Goal: Complete application form: Complete application form

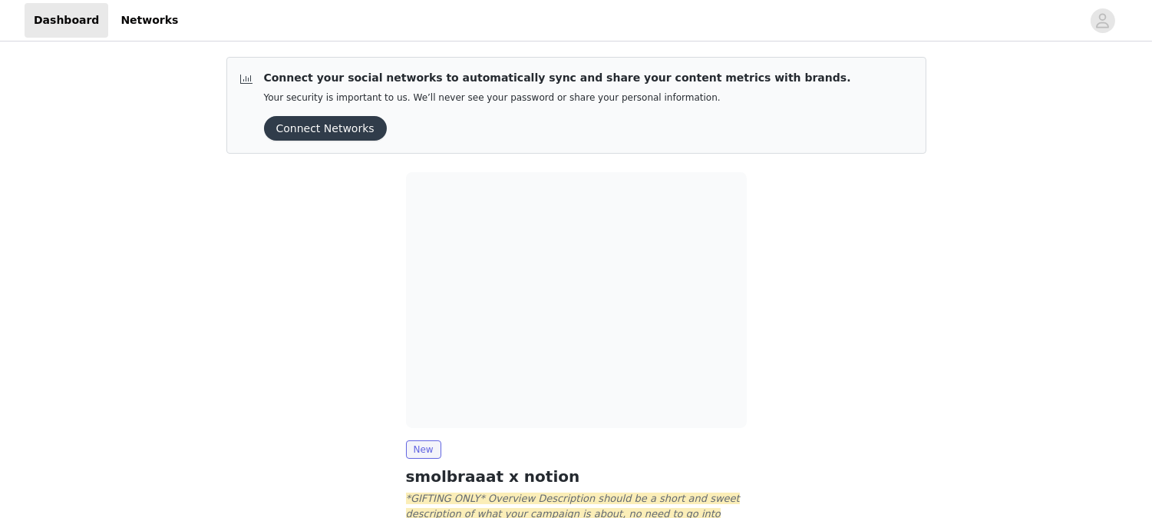
scroll to position [132, 0]
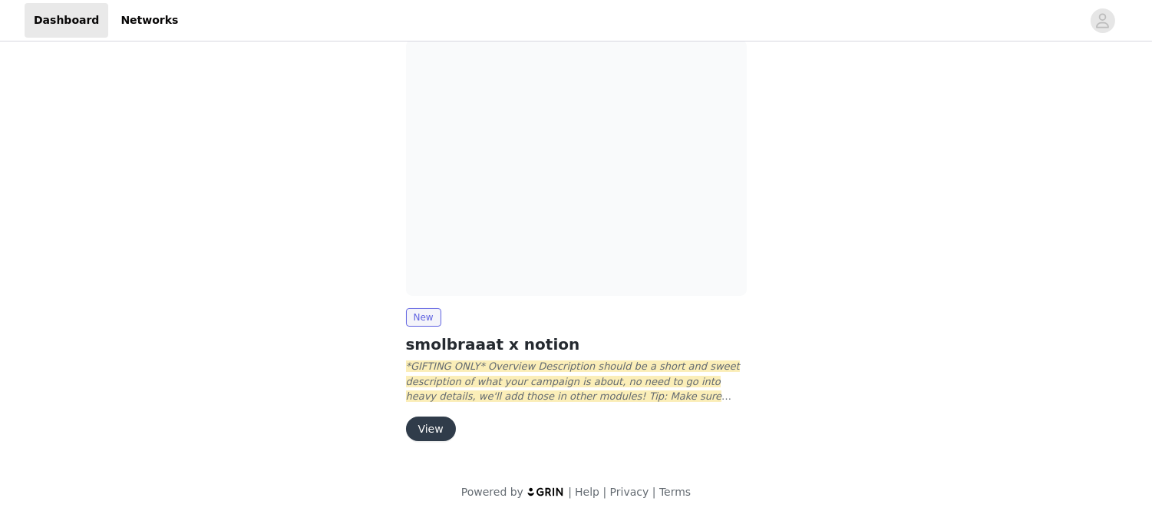
click at [430, 428] on button "View" at bounding box center [431, 428] width 50 height 25
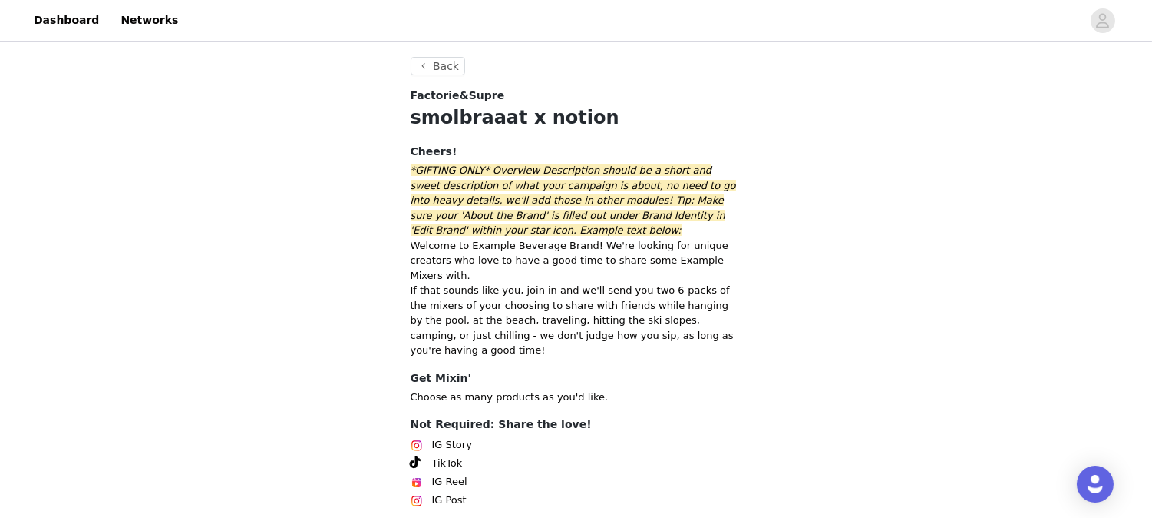
scroll to position [111, 0]
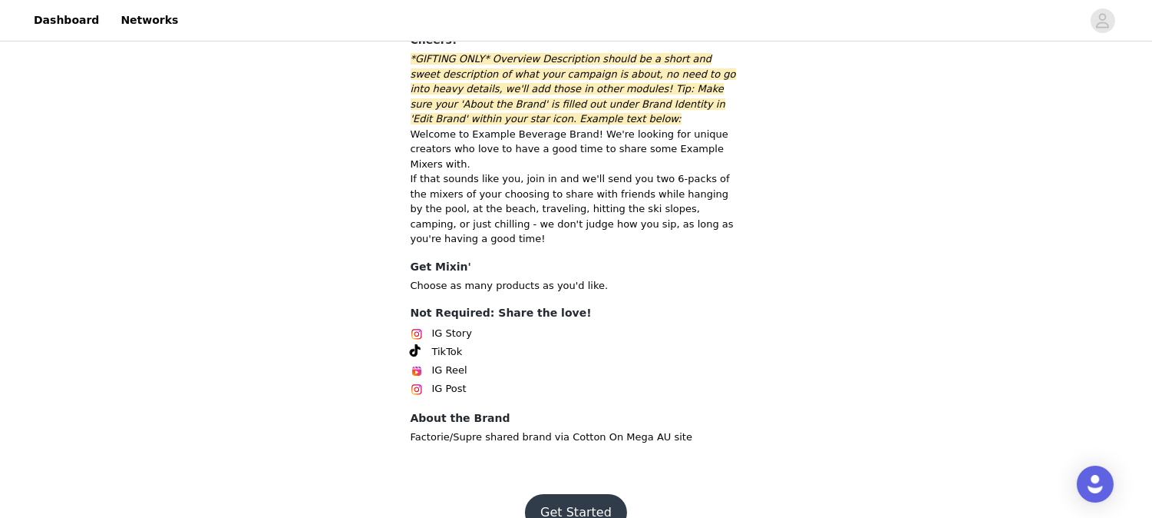
click at [557, 465] on footer "Get Started" at bounding box center [577, 512] width 200 height 74
click at [591, 465] on button "Get Started" at bounding box center [576, 512] width 102 height 37
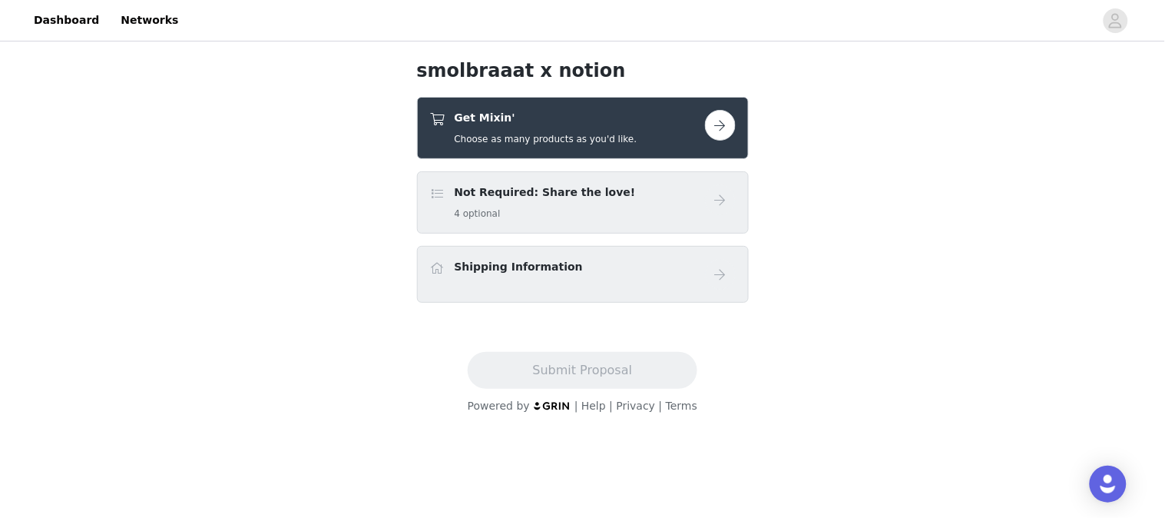
click at [587, 134] on h5 "Choose as many products as you'd like." at bounding box center [546, 139] width 183 height 14
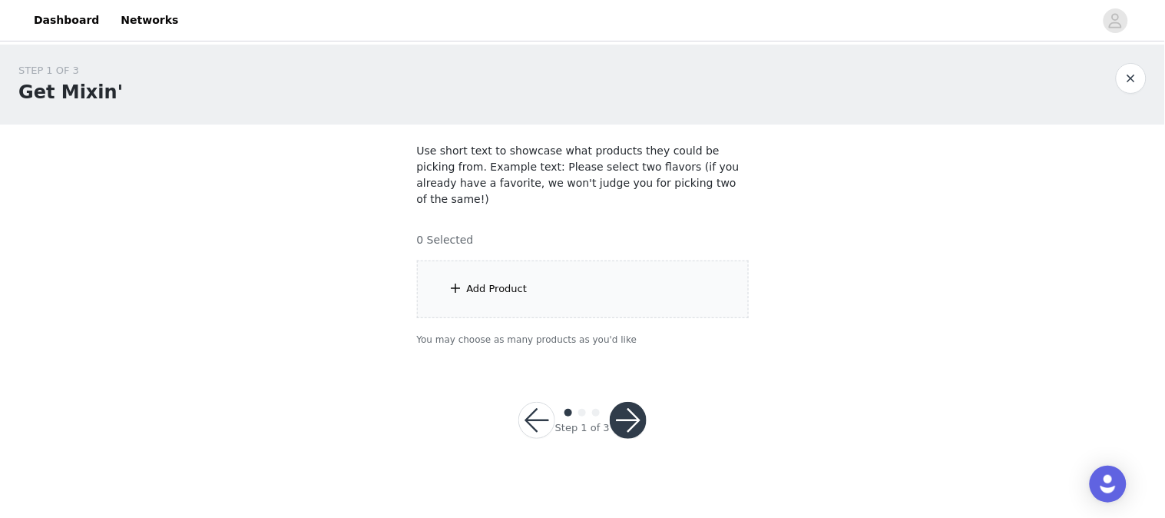
click at [515, 300] on div "Add Product" at bounding box center [583, 289] width 332 height 58
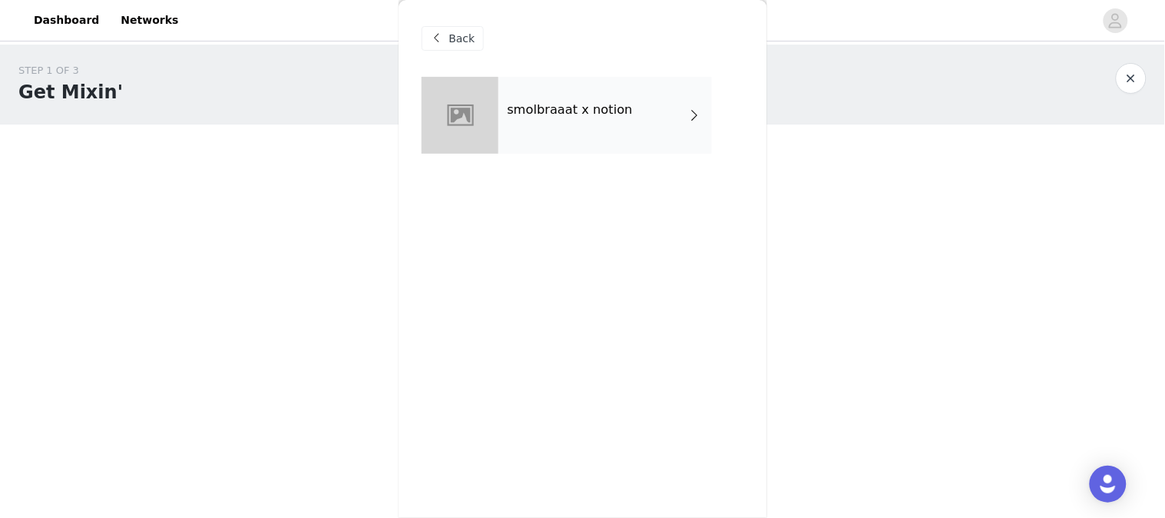
click at [532, 147] on div "smolbraaat x notion" at bounding box center [604, 115] width 213 height 77
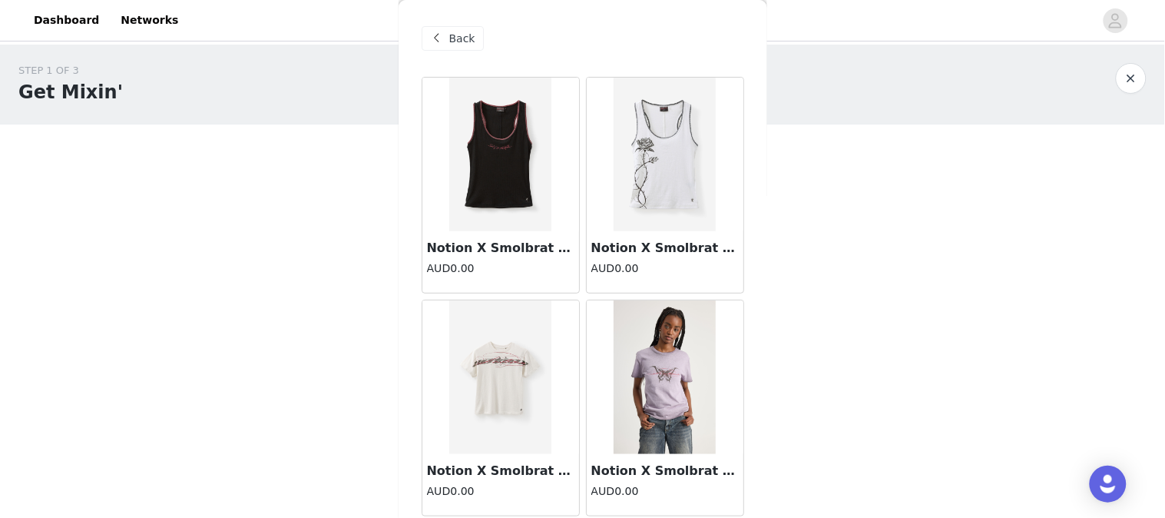
click at [700, 194] on img at bounding box center [664, 155] width 102 height 154
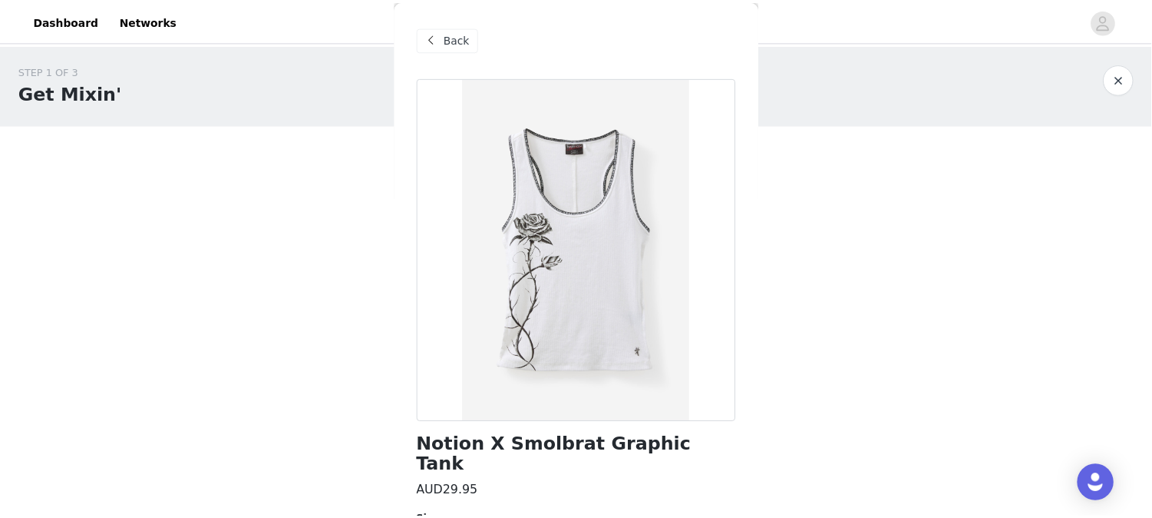
scroll to position [111, 0]
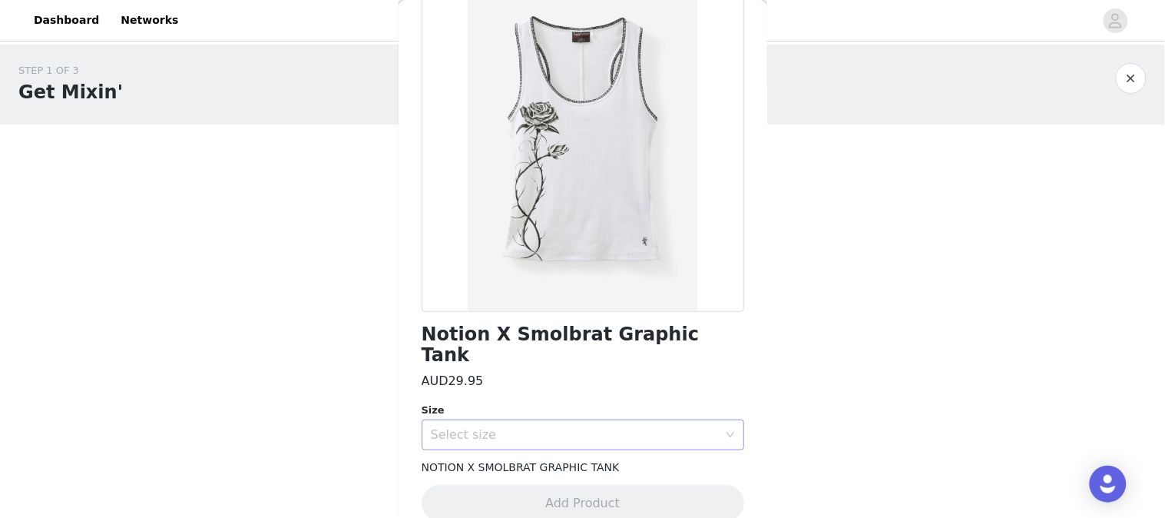
click at [541, 427] on div "Select size" at bounding box center [574, 434] width 287 height 15
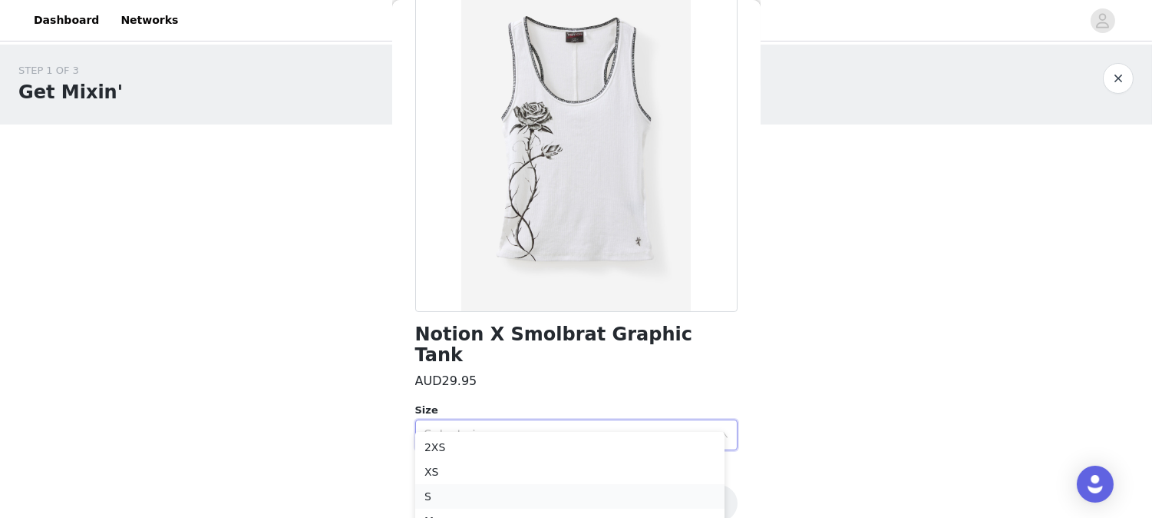
click at [441, 465] on li "S" at bounding box center [569, 496] width 309 height 25
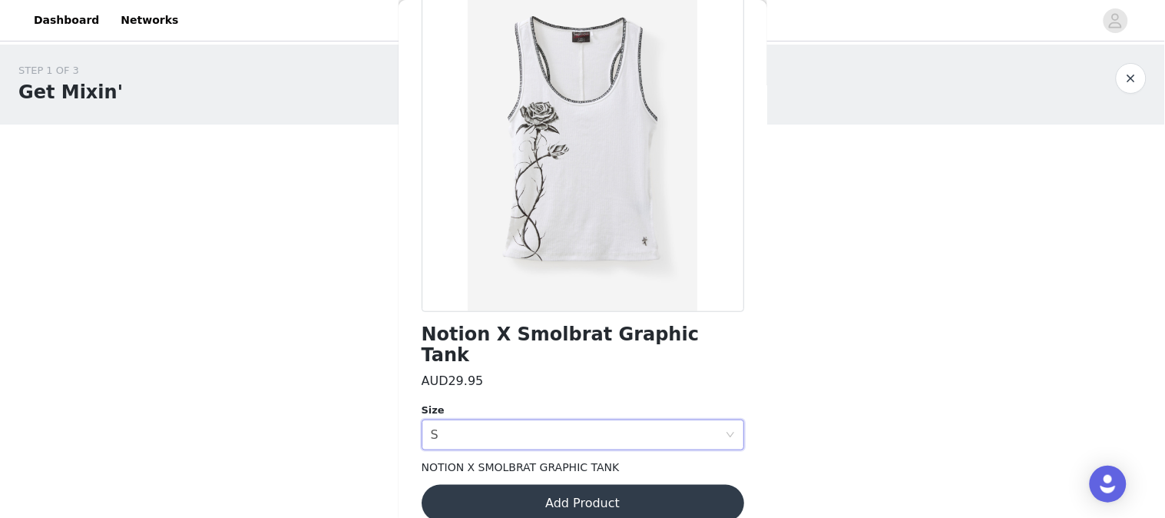
click at [555, 465] on button "Add Product" at bounding box center [583, 502] width 322 height 37
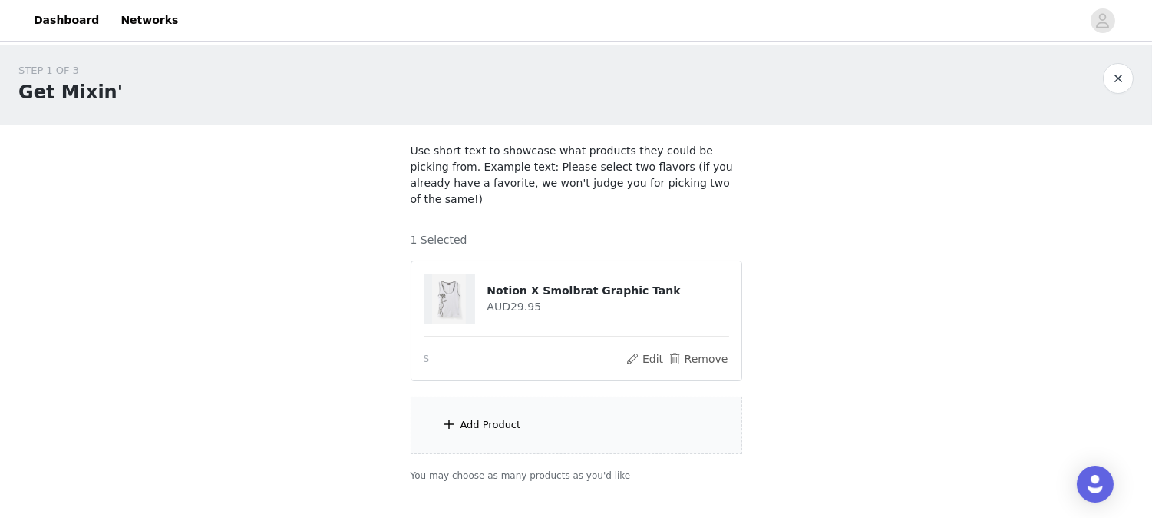
click at [526, 418] on div "Add Product" at bounding box center [577, 425] width 332 height 58
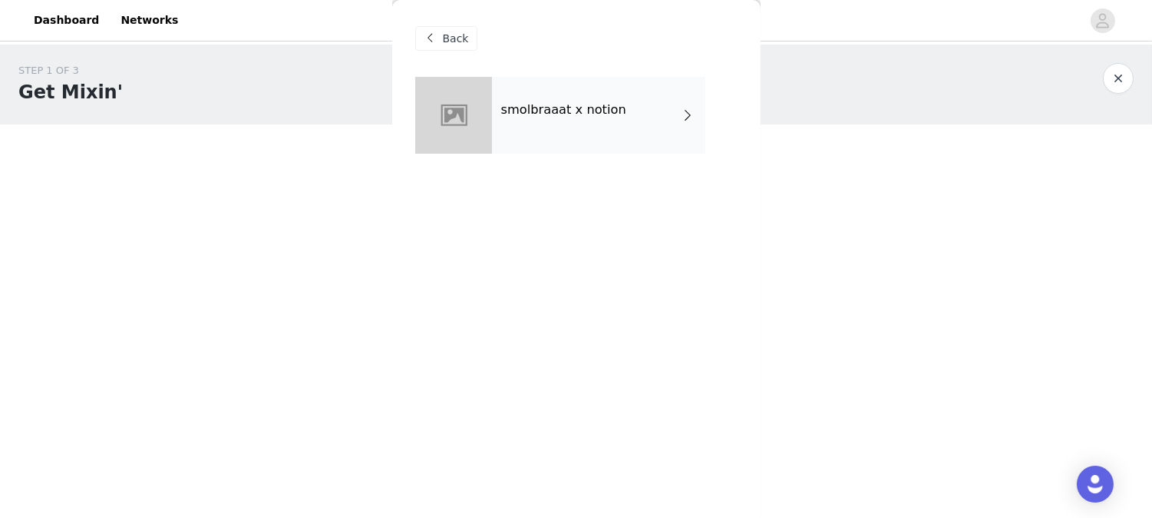
click at [599, 133] on div "smolbraaat x notion" at bounding box center [598, 115] width 213 height 77
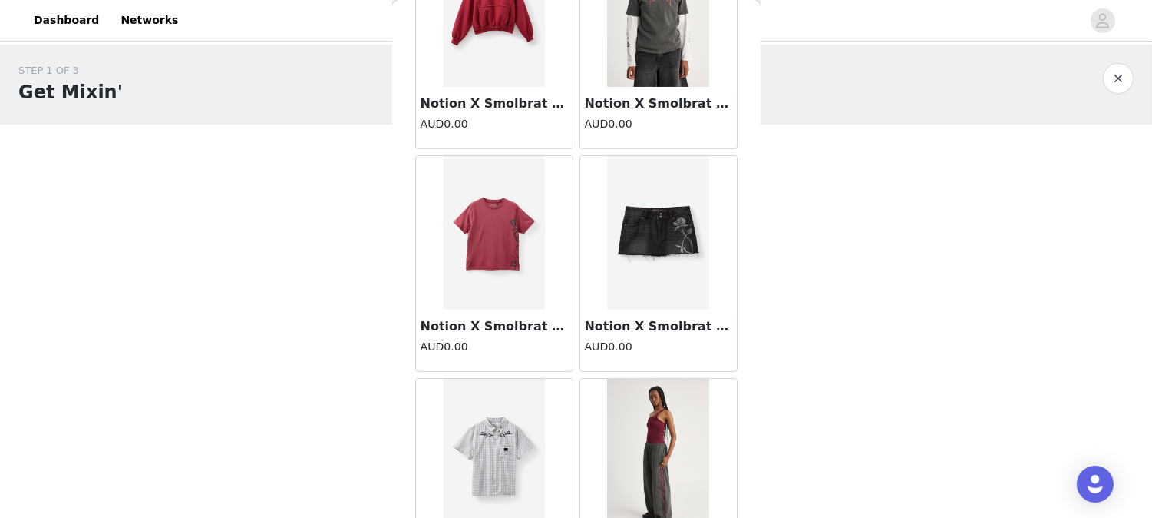
scroll to position [600, 0]
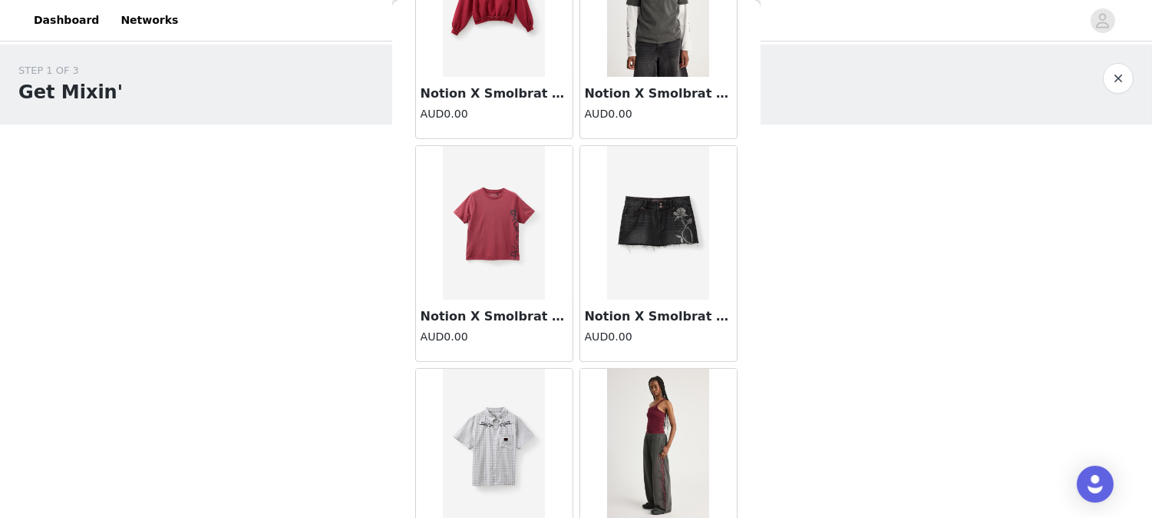
click at [636, 250] on img at bounding box center [658, 223] width 102 height 154
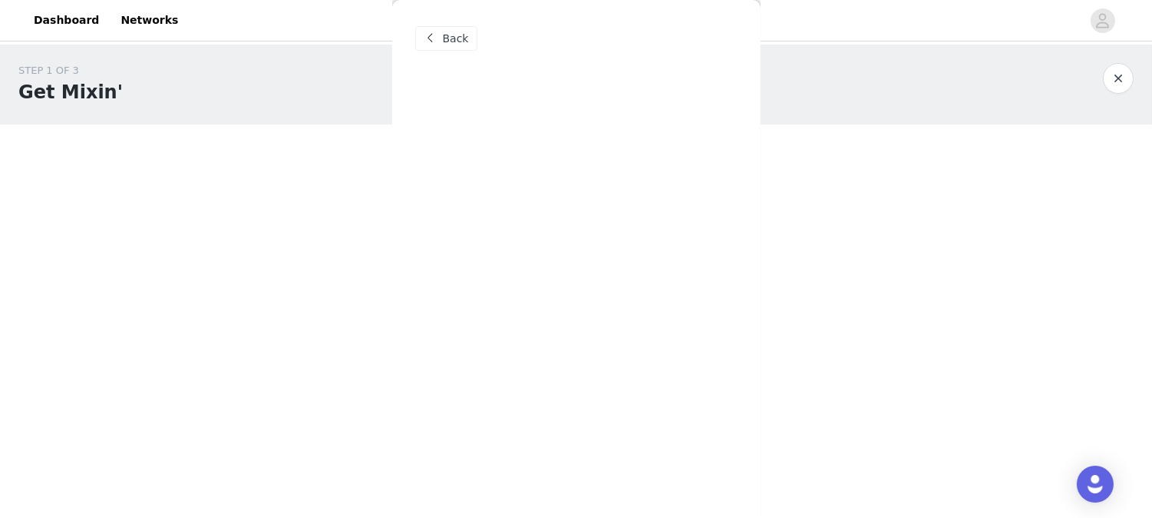
scroll to position [111, 0]
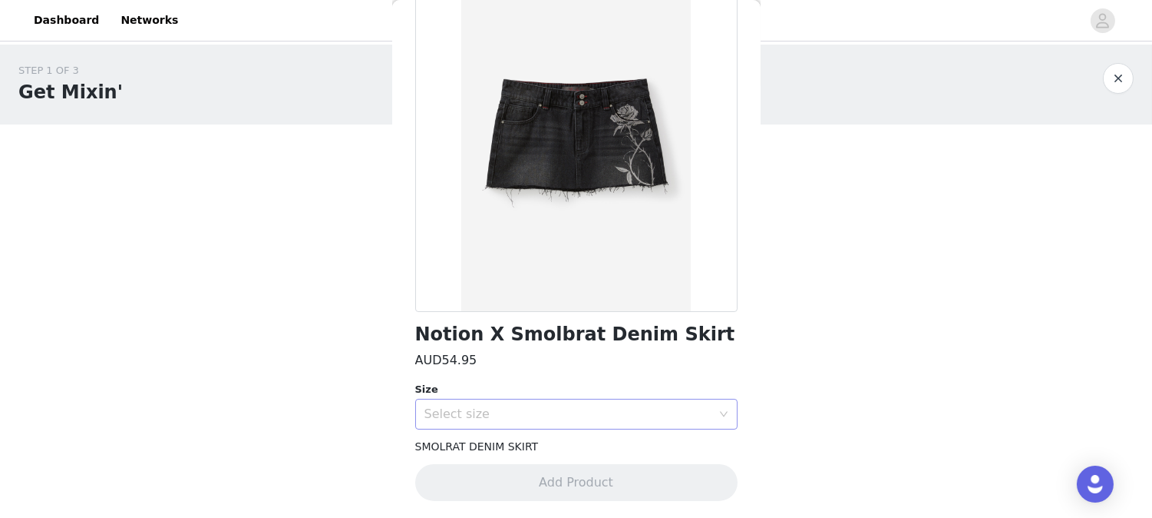
click at [573, 407] on div "Select size" at bounding box center [568, 413] width 287 height 15
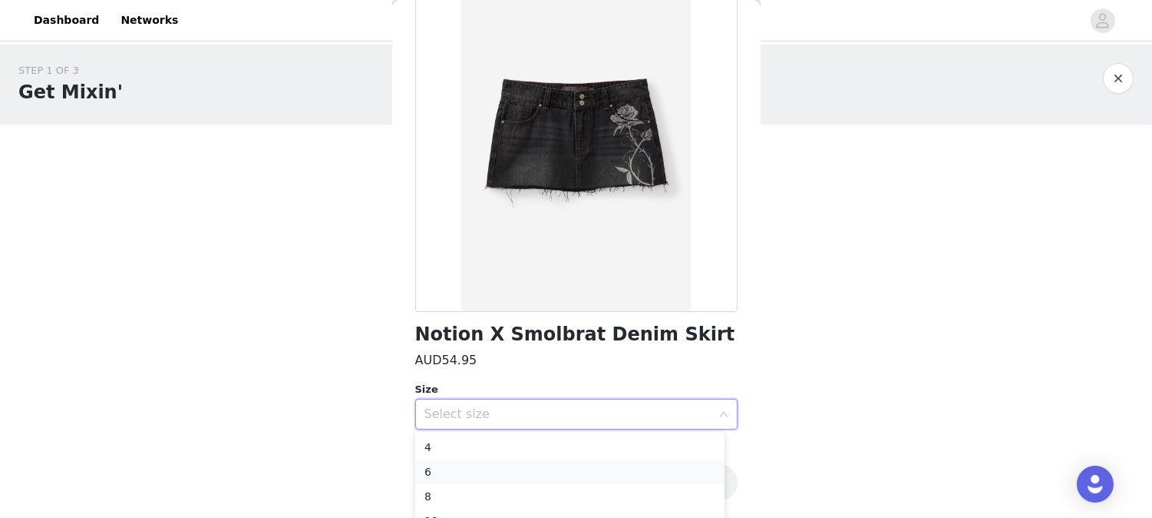
scroll to position [78, 0]
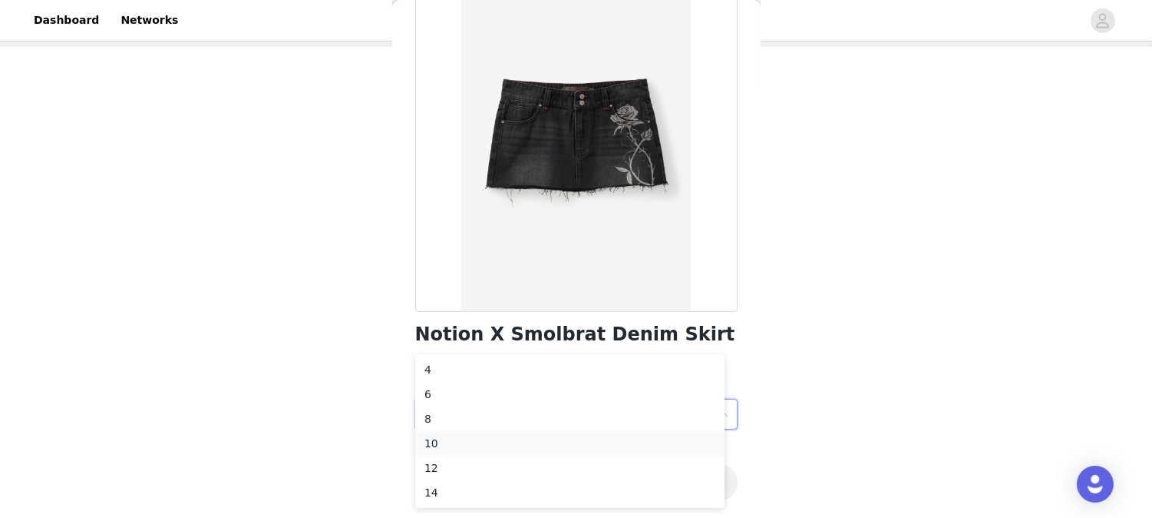
click at [453, 444] on li "10" at bounding box center [569, 443] width 309 height 25
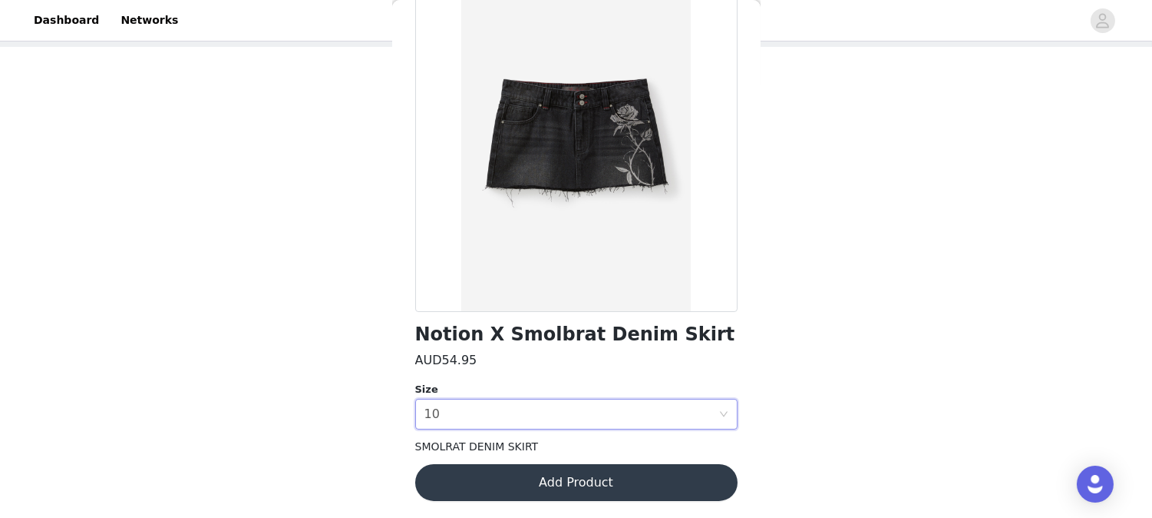
click at [554, 465] on button "Add Product" at bounding box center [576, 482] width 322 height 37
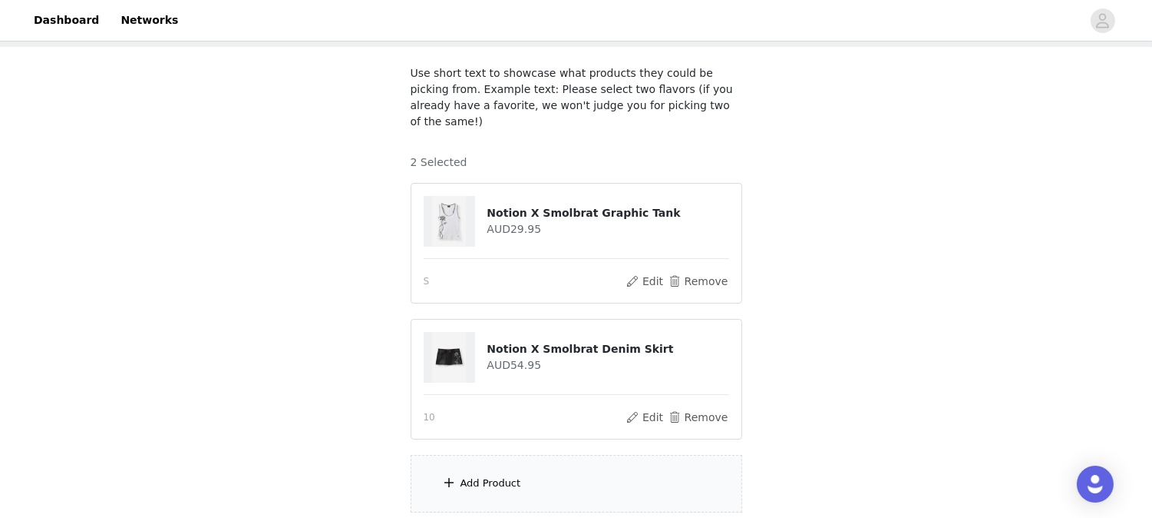
click at [484, 465] on div "Add Product" at bounding box center [491, 482] width 61 height 15
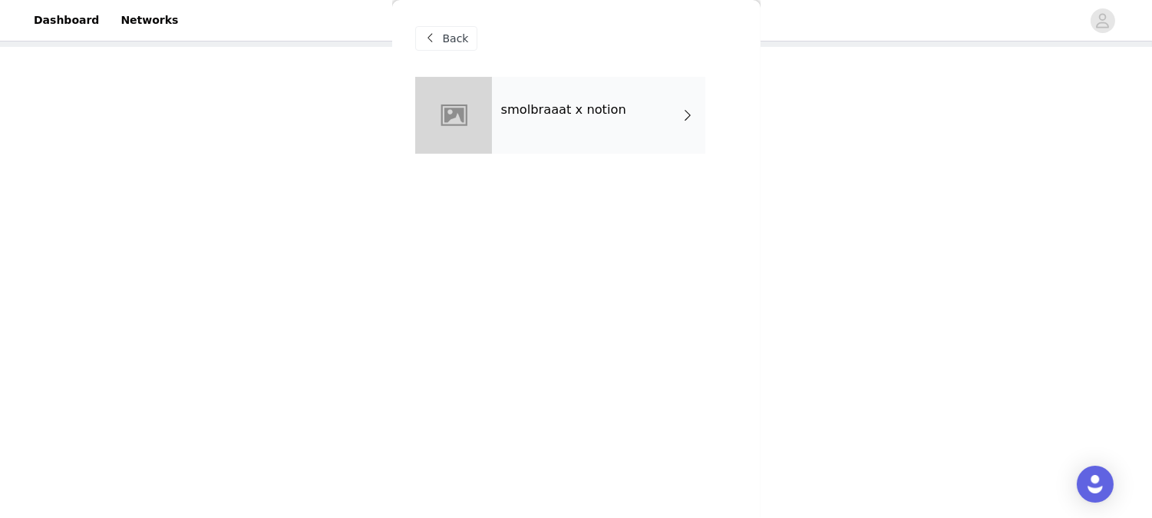
click at [602, 98] on div "smolbraaat x notion" at bounding box center [598, 115] width 213 height 77
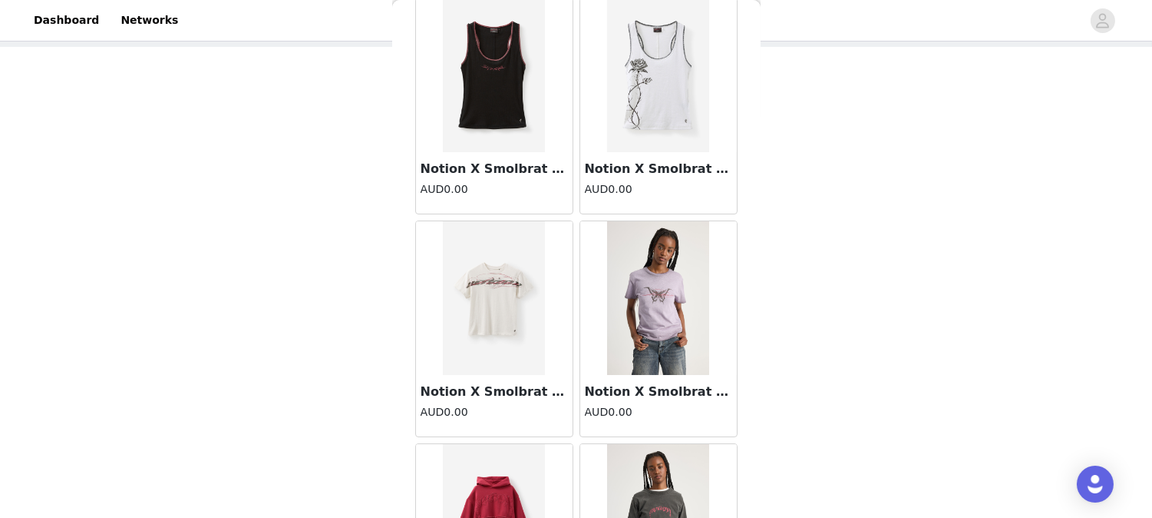
scroll to position [80, 0]
click at [485, 328] on img at bounding box center [494, 297] width 102 height 154
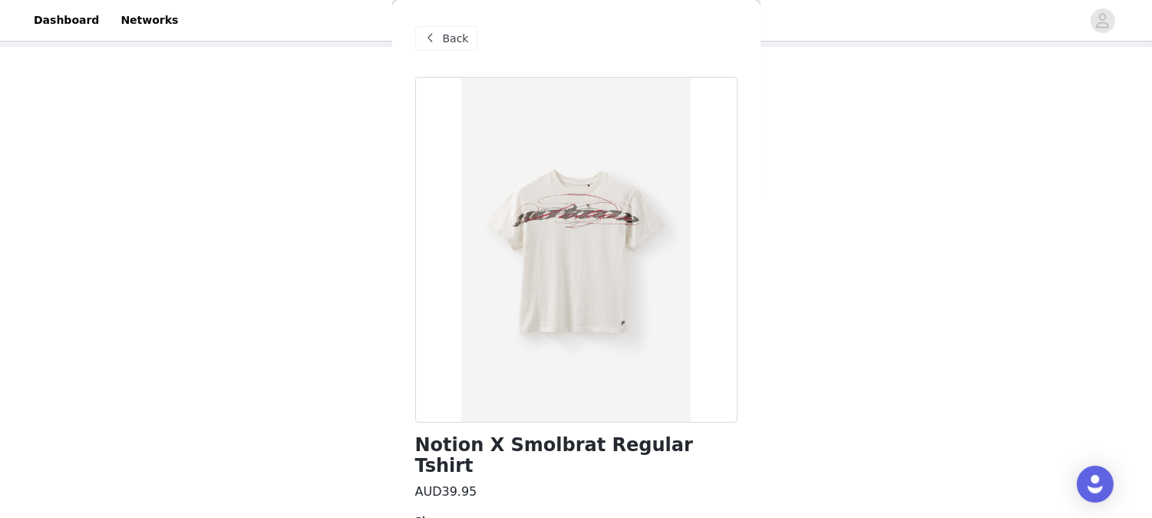
scroll to position [111, 0]
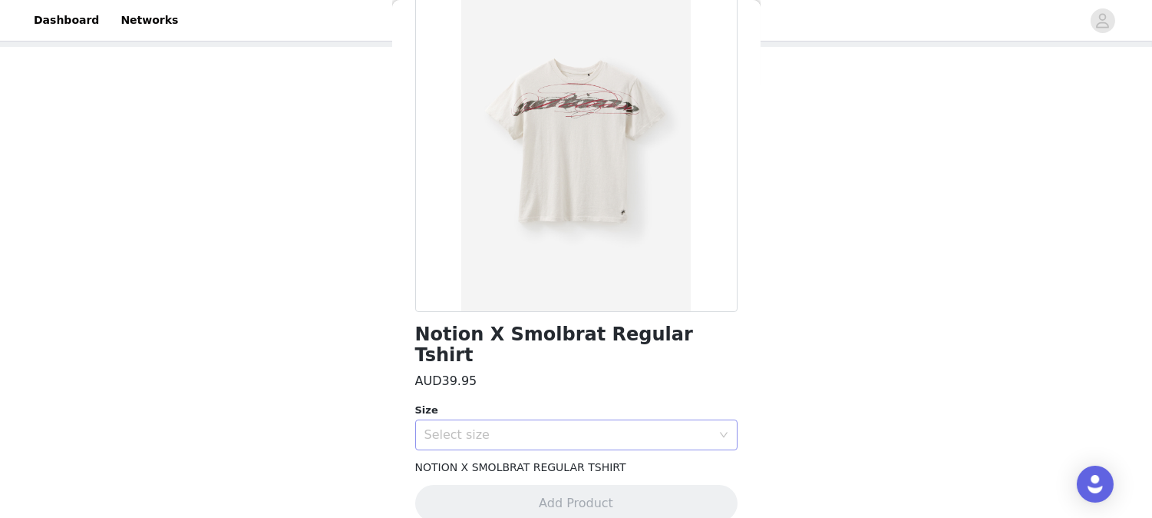
click at [509, 427] on div "Select size" at bounding box center [568, 434] width 287 height 15
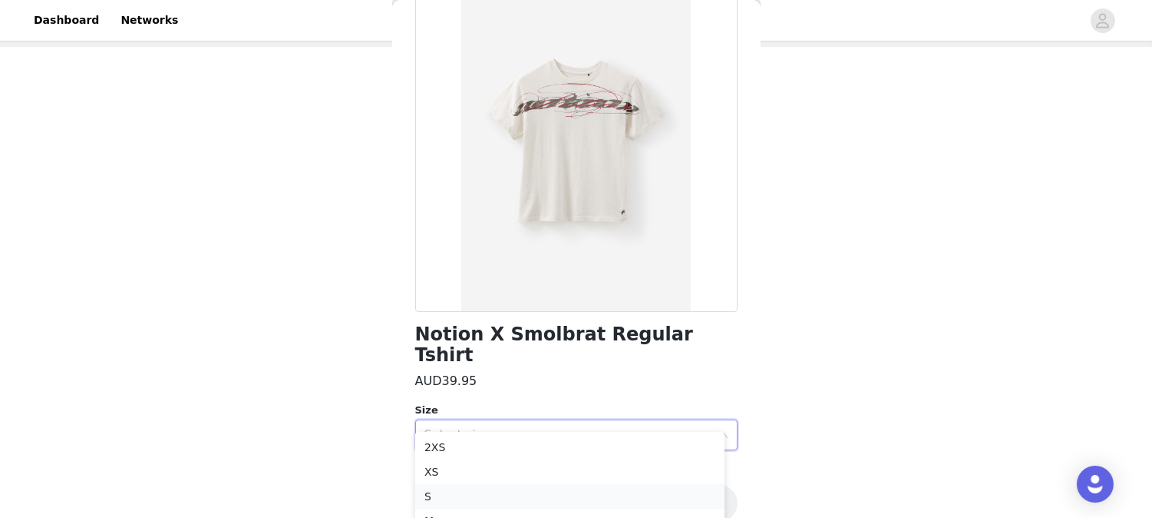
click at [447, 465] on li "S" at bounding box center [569, 496] width 309 height 25
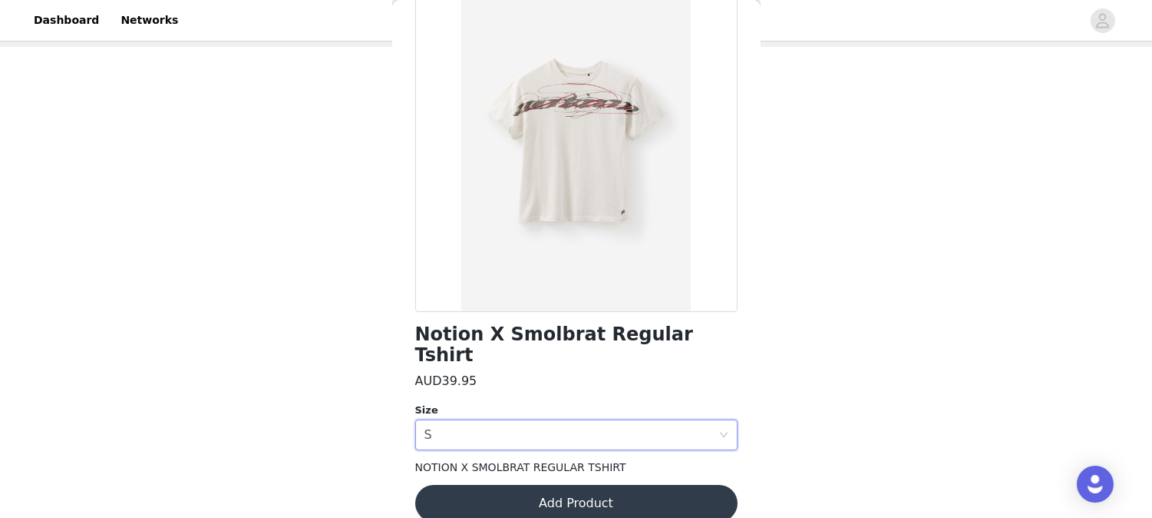
click at [511, 465] on button "Add Product" at bounding box center [576, 502] width 322 height 37
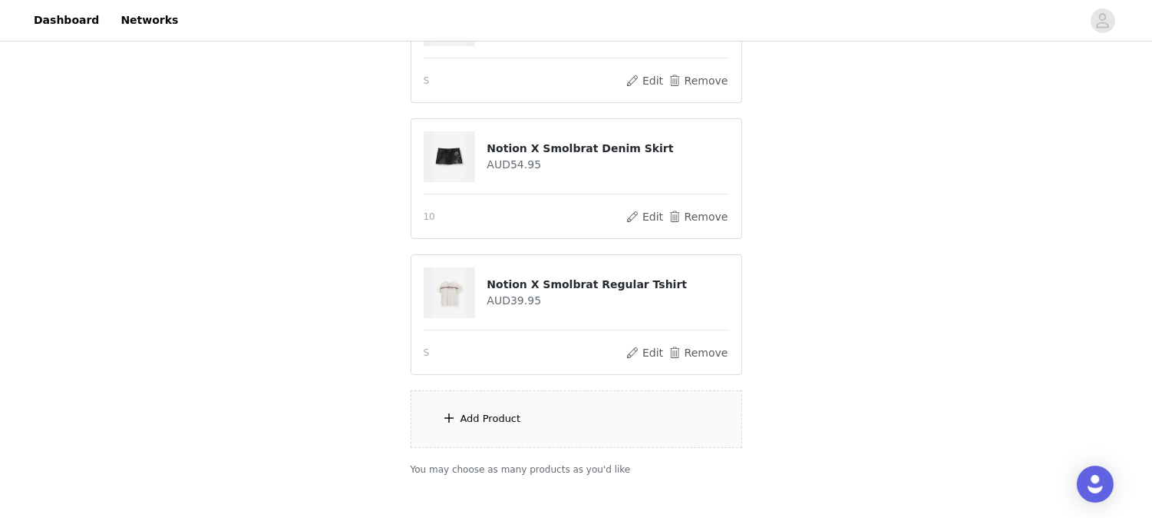
scroll to position [349, 0]
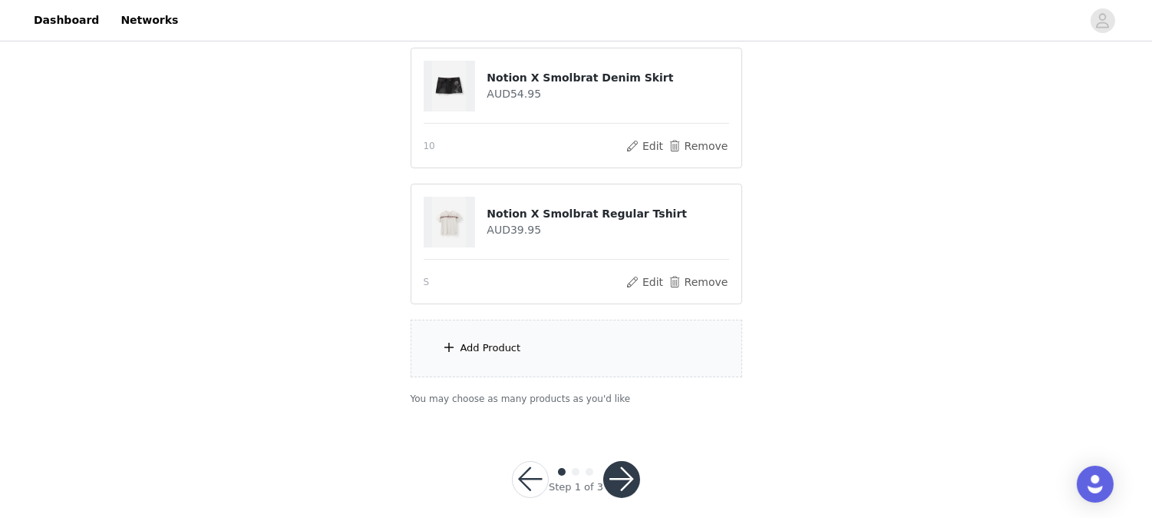
click at [539, 332] on div "Add Product" at bounding box center [577, 348] width 332 height 58
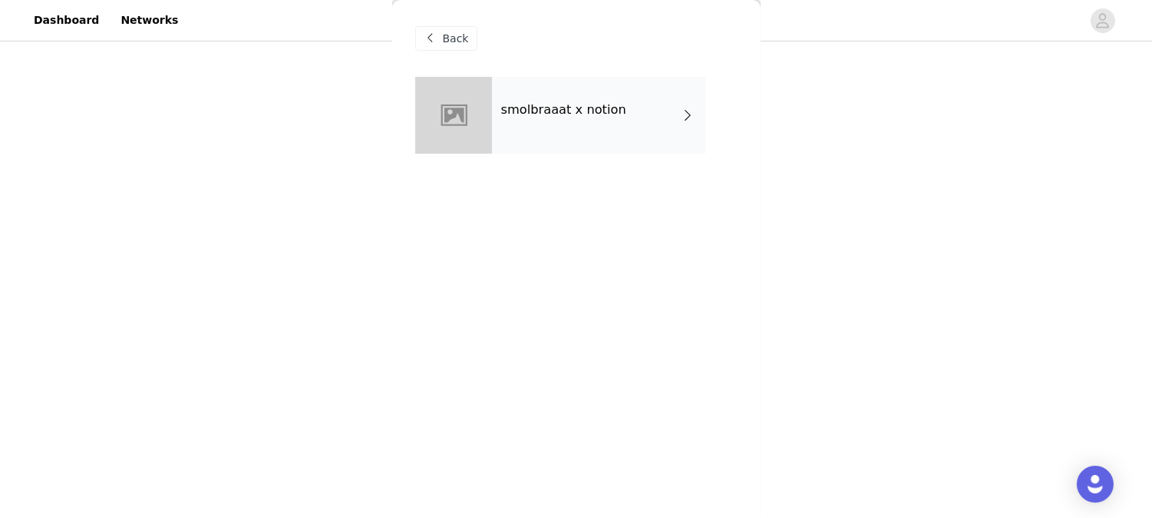
click at [607, 123] on div "smolbraaat x notion" at bounding box center [598, 115] width 213 height 77
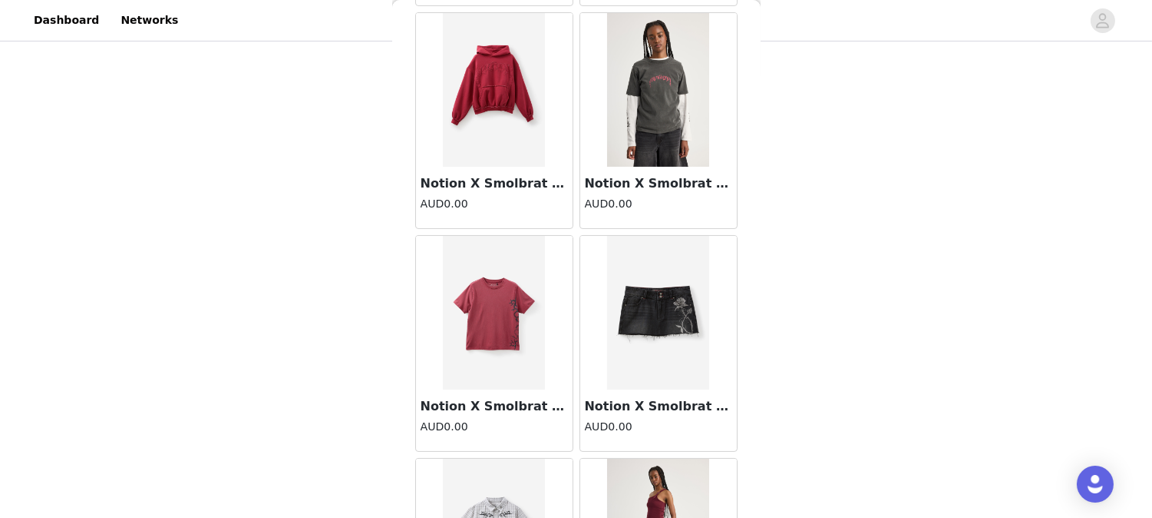
scroll to position [670, 0]
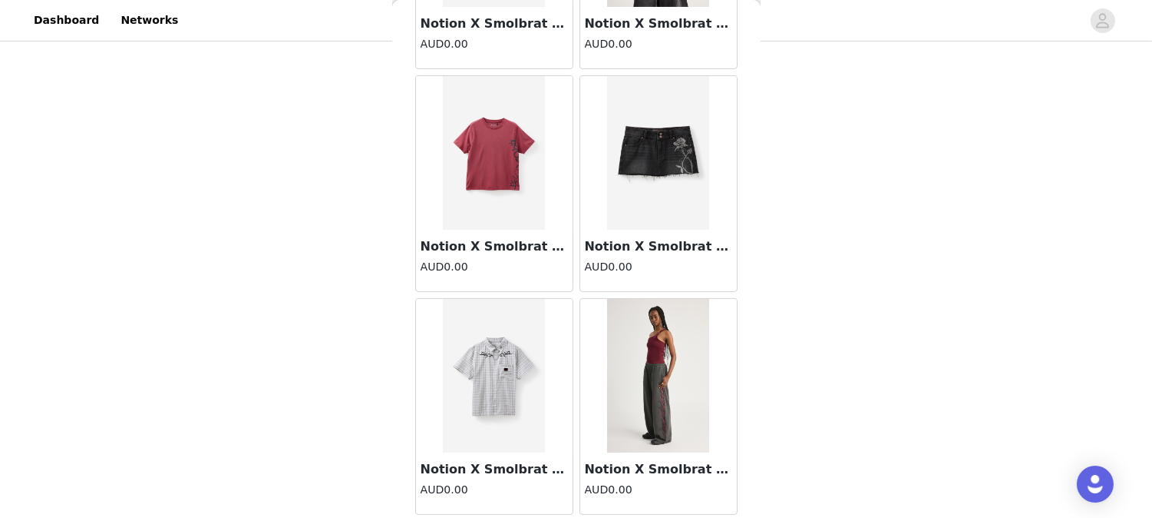
click at [635, 346] on img at bounding box center [658, 376] width 102 height 154
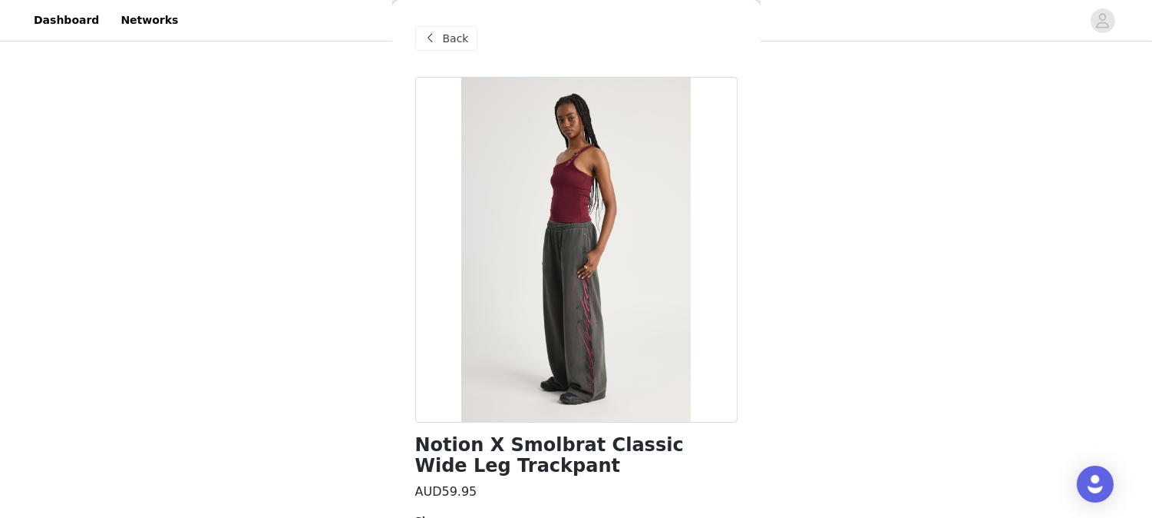
scroll to position [132, 0]
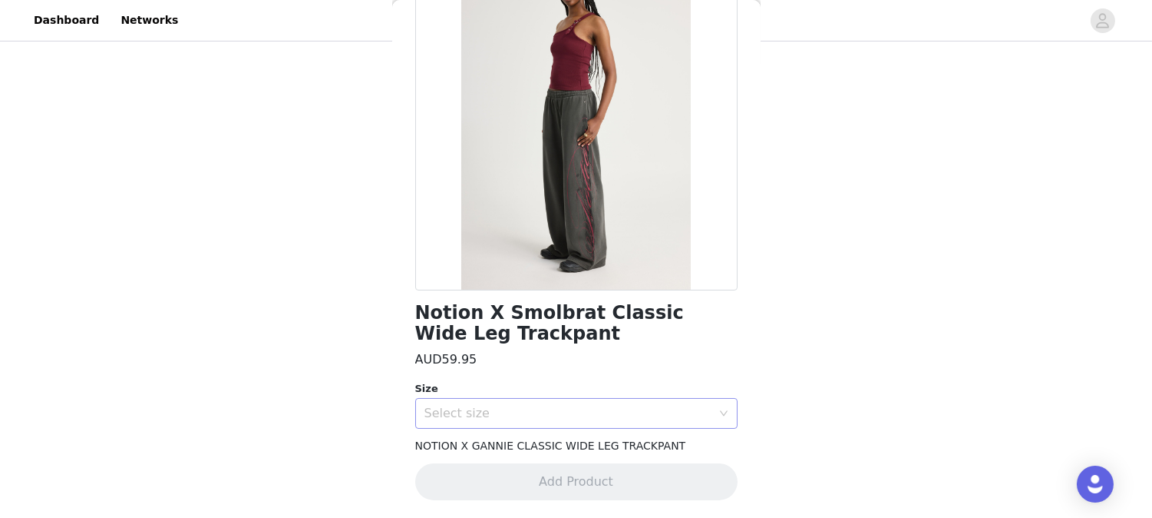
click at [589, 405] on div "Select size" at bounding box center [568, 412] width 287 height 15
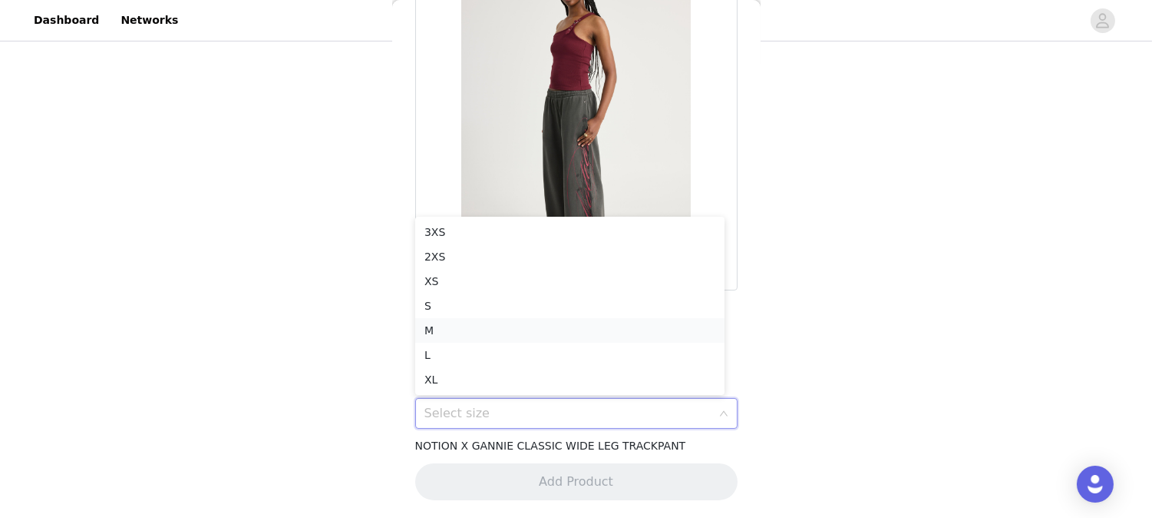
click at [441, 332] on li "M" at bounding box center [569, 330] width 309 height 25
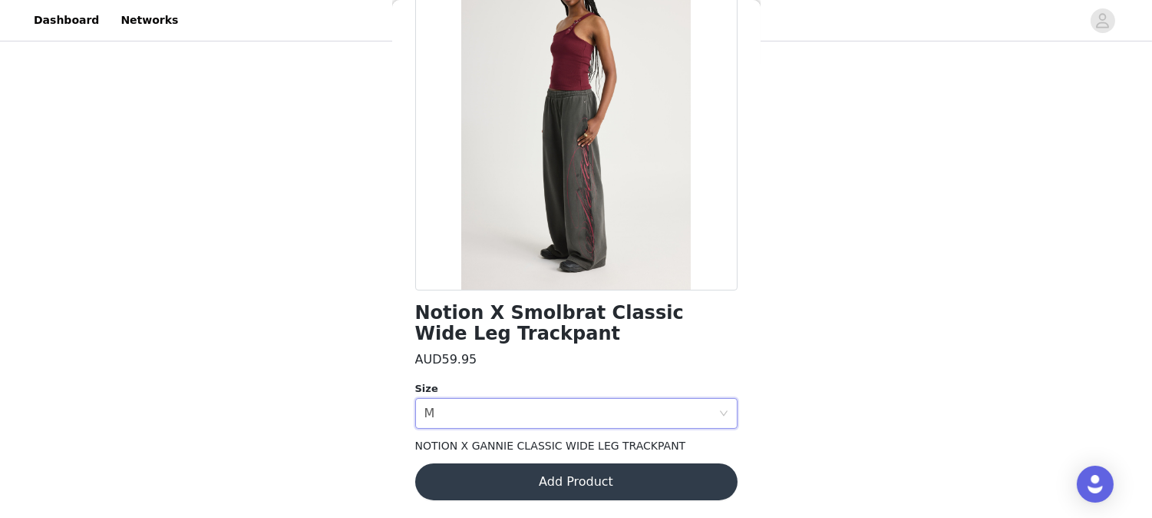
click at [588, 465] on button "Add Product" at bounding box center [576, 481] width 322 height 37
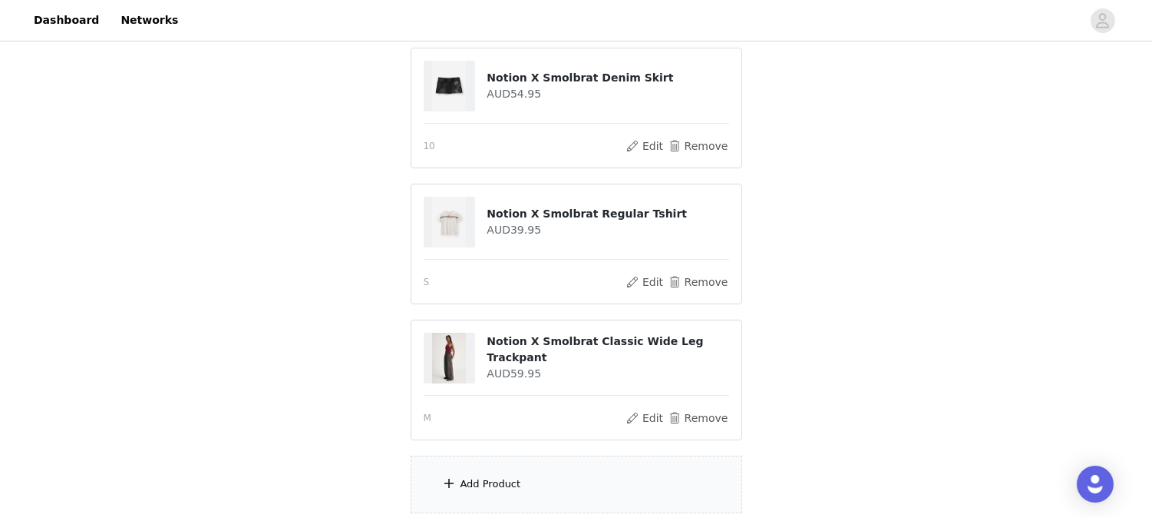
scroll to position [485, 0]
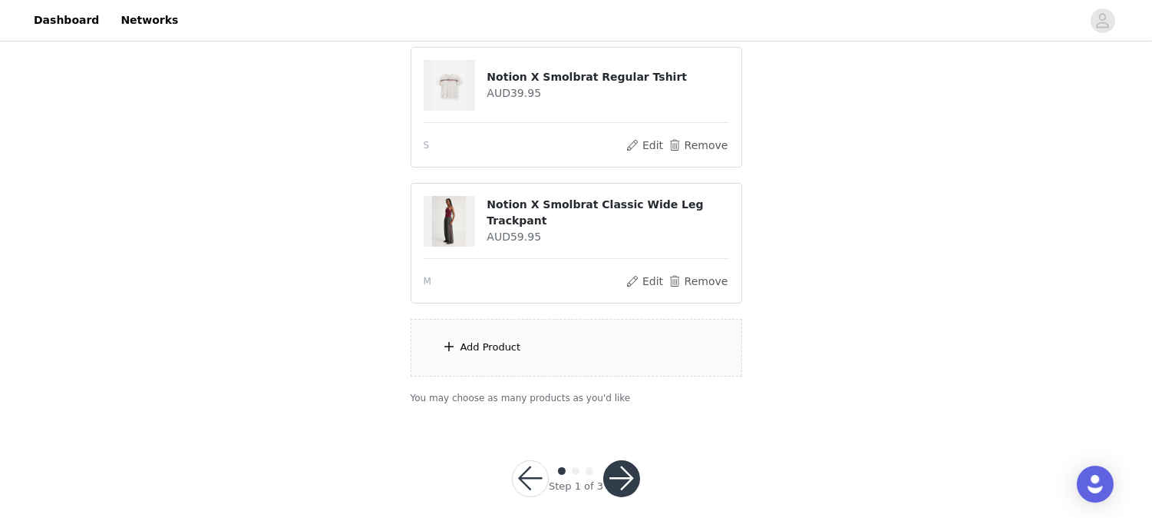
click at [627, 460] on button "button" at bounding box center [622, 478] width 37 height 37
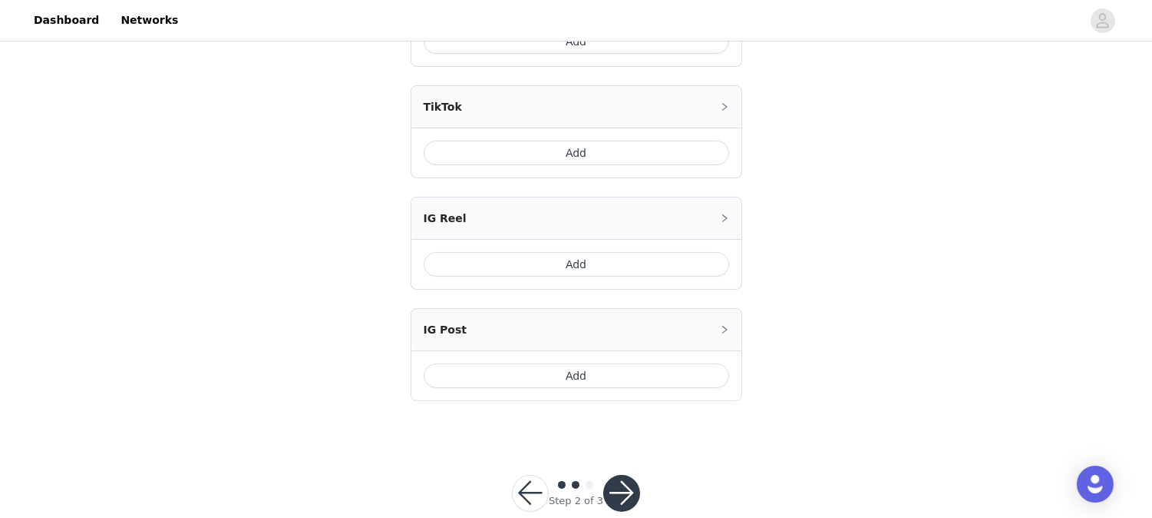
click at [535, 363] on button "Add" at bounding box center [577, 375] width 306 height 25
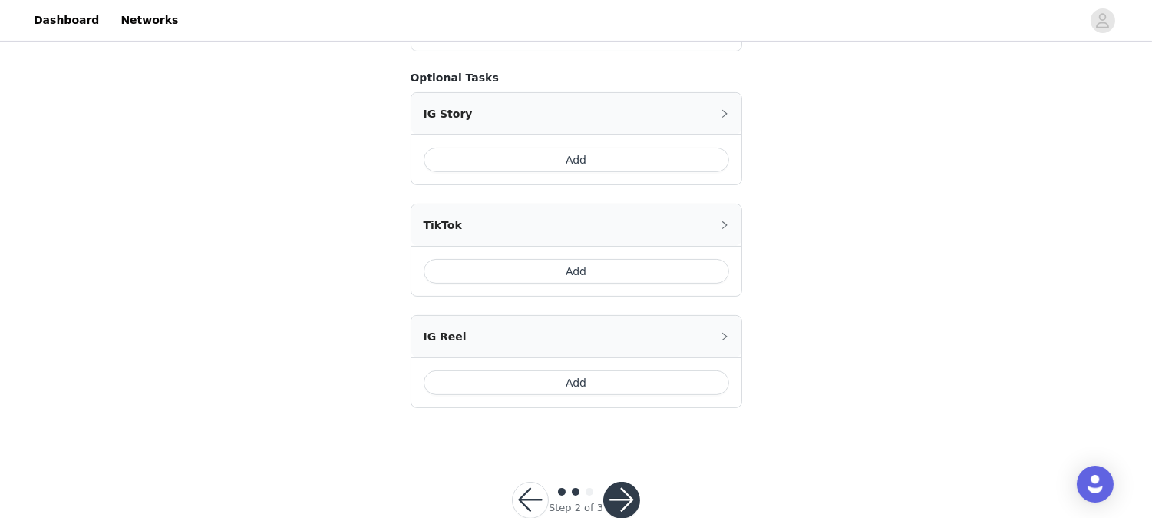
scroll to position [713, 0]
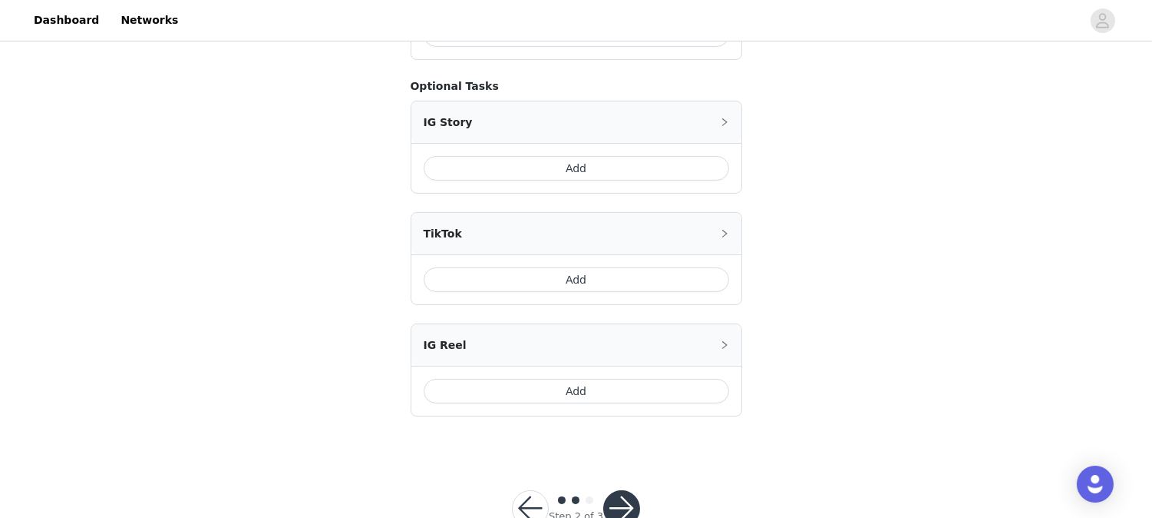
click at [625, 465] on button "button" at bounding box center [622, 508] width 37 height 37
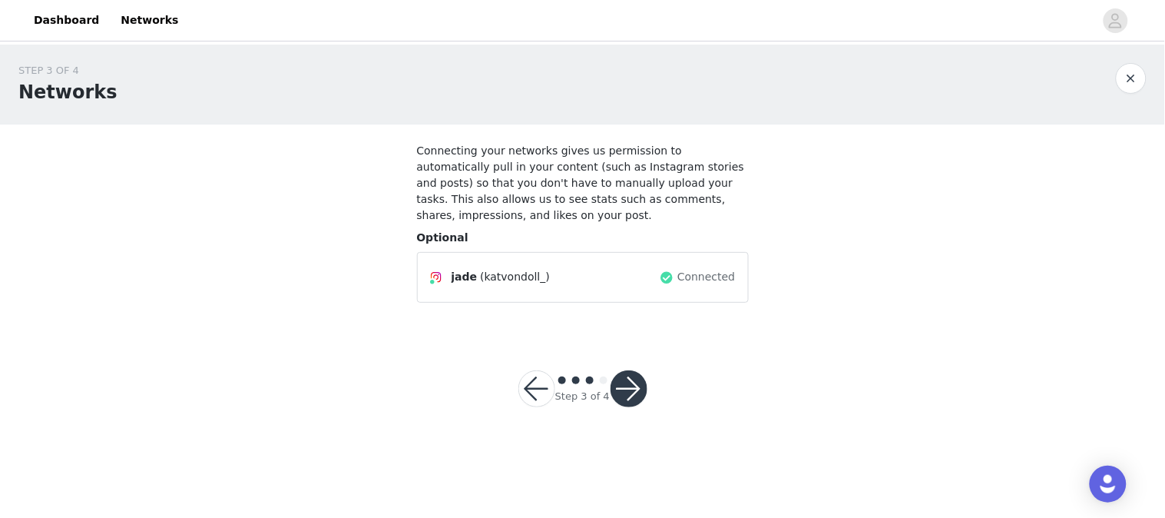
click at [620, 387] on button "button" at bounding box center [628, 388] width 37 height 37
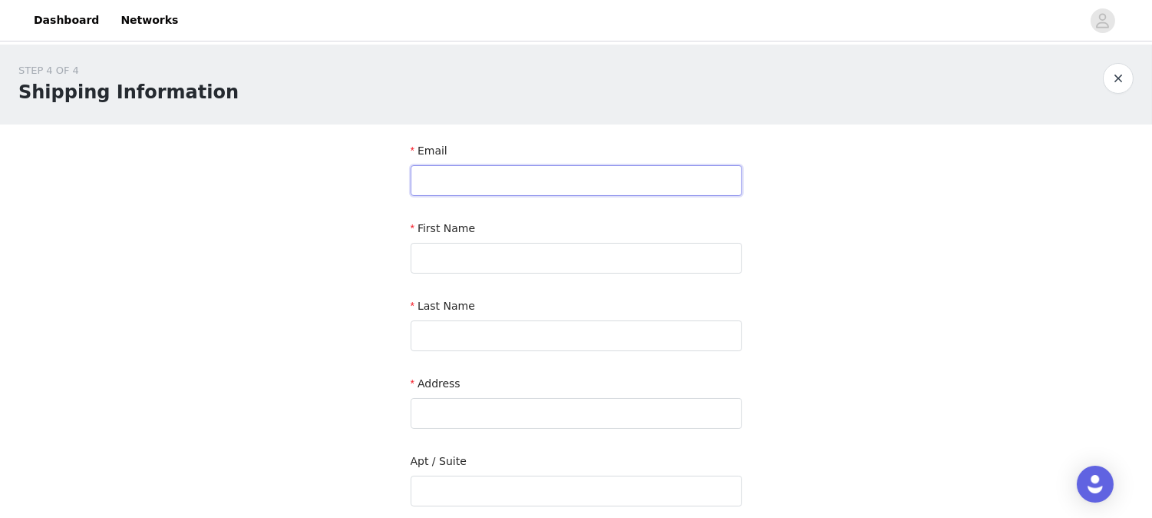
click at [554, 177] on input "text" at bounding box center [577, 180] width 332 height 31
type input "[EMAIL_ADDRESS][DOMAIN_NAME]"
click at [457, 254] on input "text" at bounding box center [577, 258] width 332 height 31
paste input "[PERSON_NAME]"
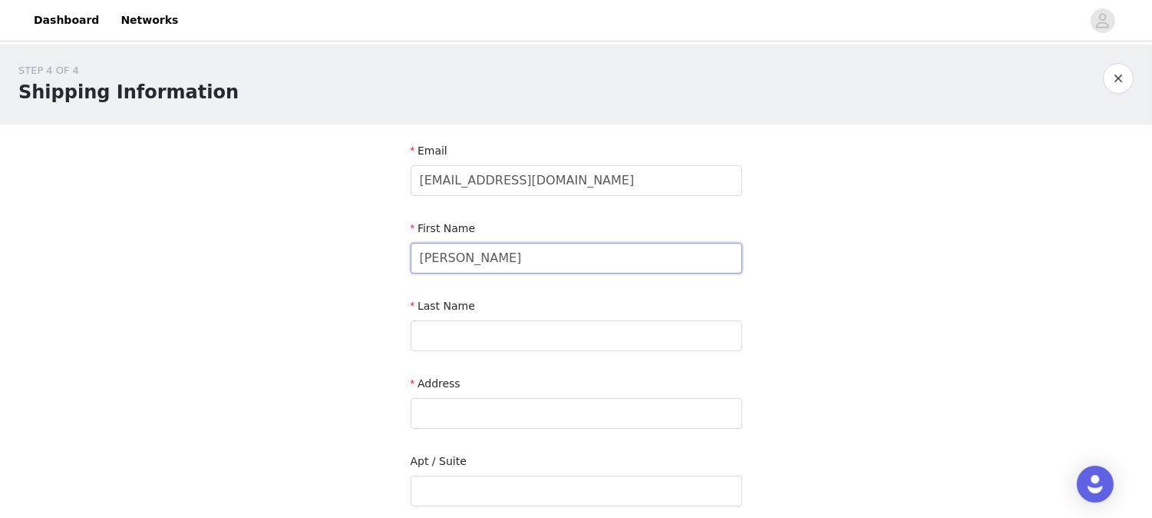
drag, startPoint x: 534, startPoint y: 256, endPoint x: 445, endPoint y: 259, distance: 89.1
click at [445, 259] on input "[PERSON_NAME]" at bounding box center [577, 258] width 332 height 31
type input "[PERSON_NAME]"
click at [462, 327] on input "text" at bounding box center [577, 335] width 332 height 31
paste input "[PERSON_NAME]"
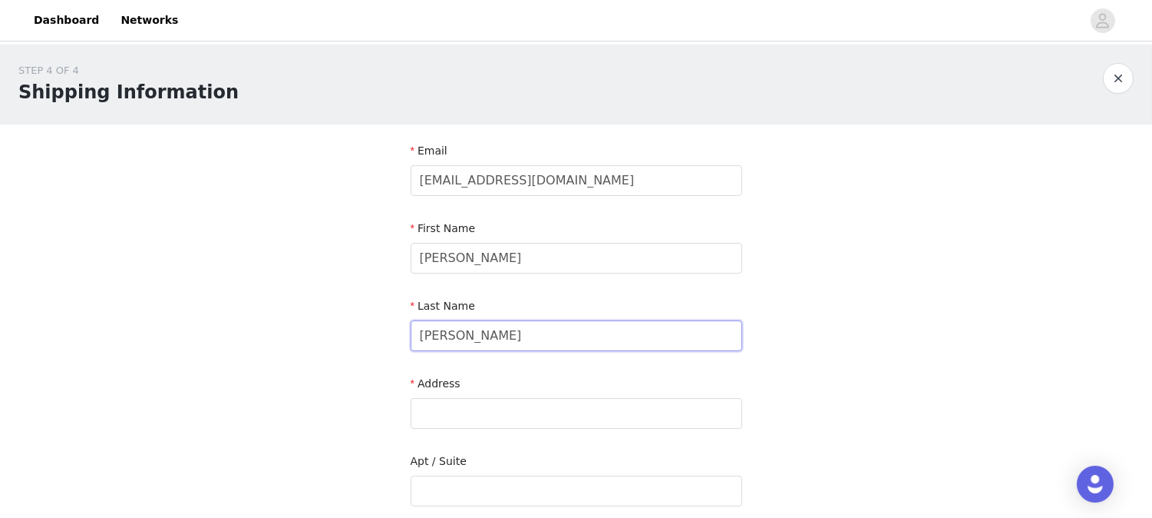
drag, startPoint x: 412, startPoint y: 336, endPoint x: 448, endPoint y: 340, distance: 36.4
click at [448, 340] on input "[PERSON_NAME]" at bounding box center [577, 335] width 332 height 31
type input "[PERSON_NAME]"
click at [508, 412] on input "text" at bounding box center [577, 413] width 332 height 31
paste input "[STREET_ADDRESS][PERSON_NAME]"
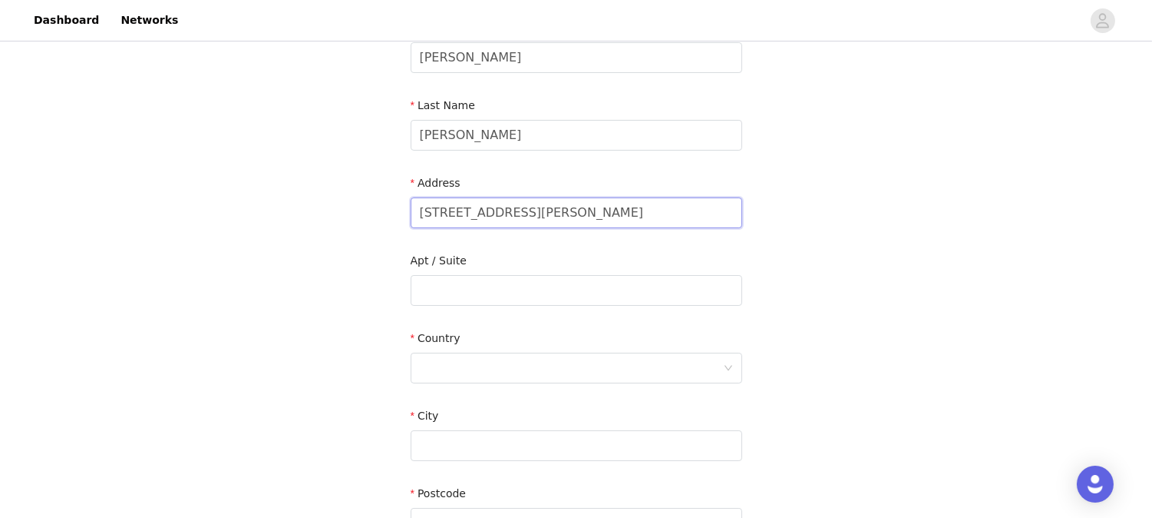
scroll to position [201, 0]
type input "[STREET_ADDRESS][PERSON_NAME]"
click at [469, 369] on div at bounding box center [571, 366] width 303 height 29
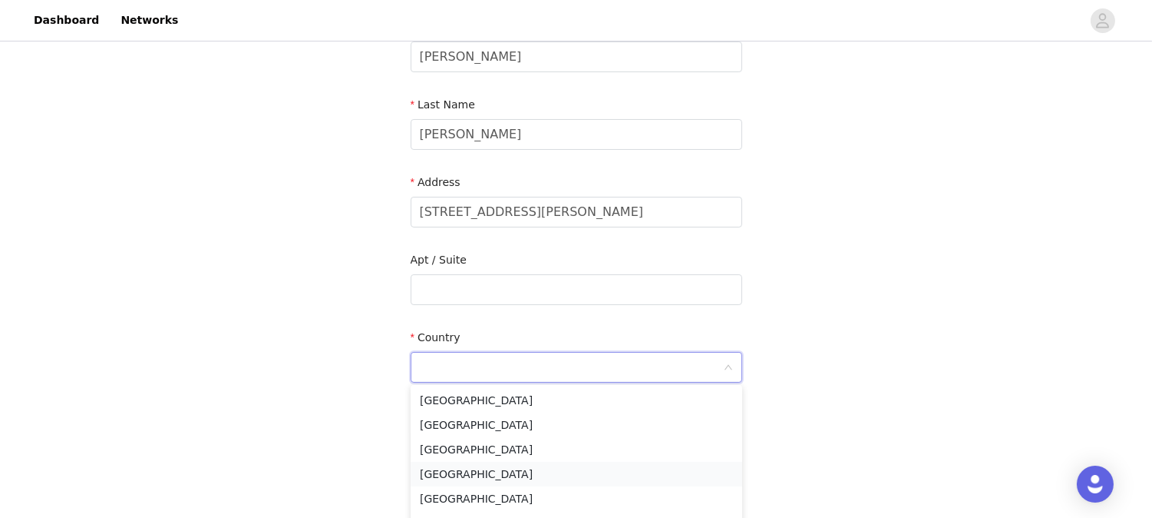
click at [438, 465] on li "[GEOGRAPHIC_DATA]" at bounding box center [577, 473] width 332 height 25
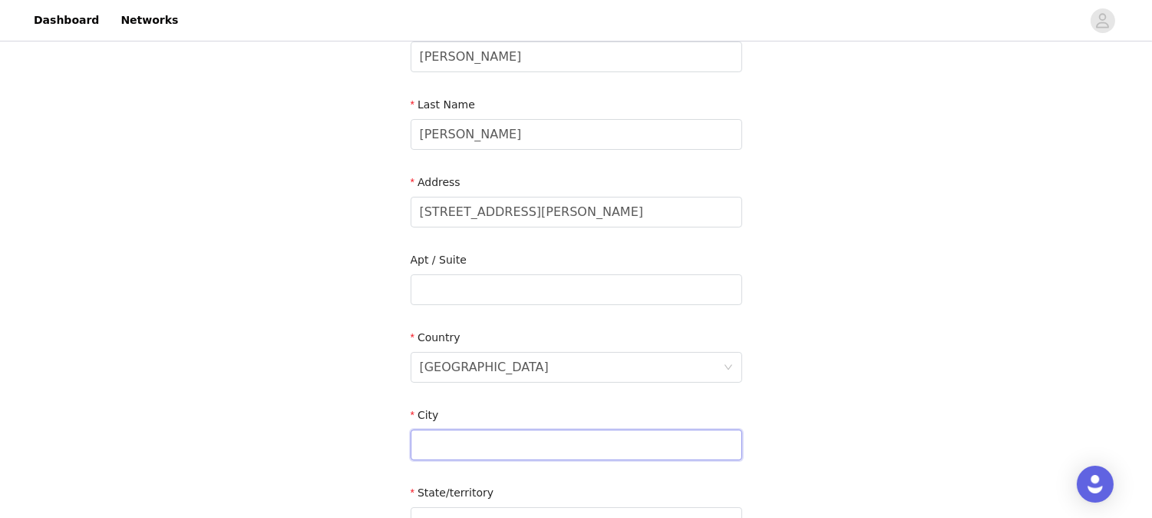
click at [471, 441] on input "text" at bounding box center [577, 444] width 332 height 31
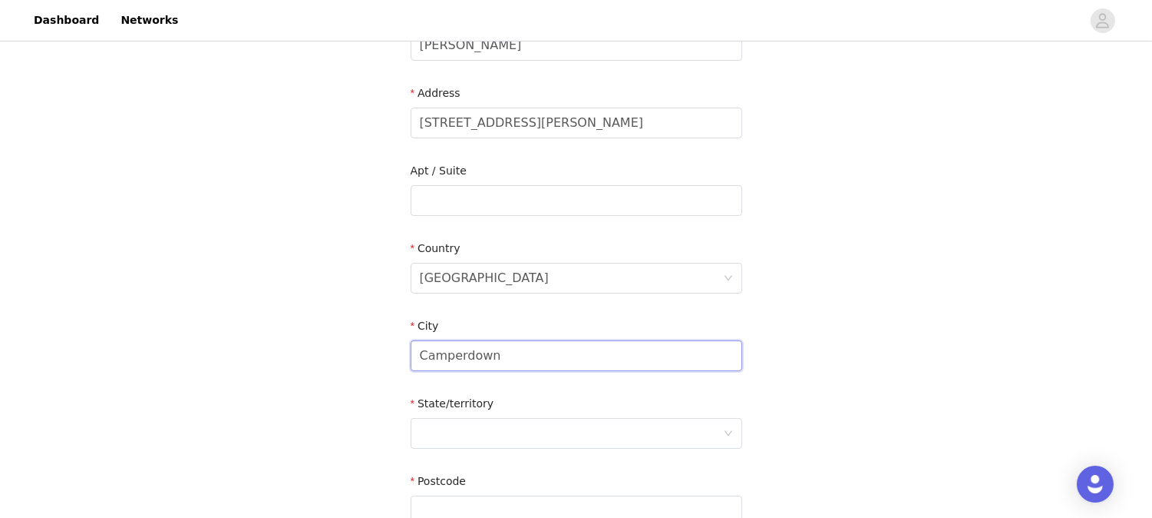
scroll to position [292, 0]
type input "Camperdown"
click at [494, 408] on div "State/territory" at bounding box center [577, 405] width 332 height 22
click at [501, 418] on div at bounding box center [571, 431] width 303 height 29
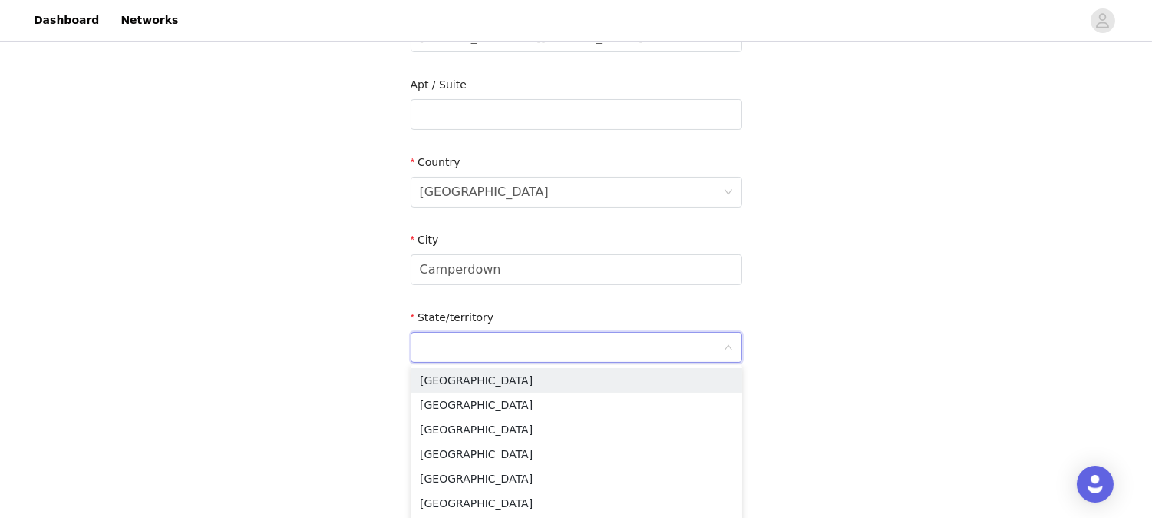
scroll to position [378, 0]
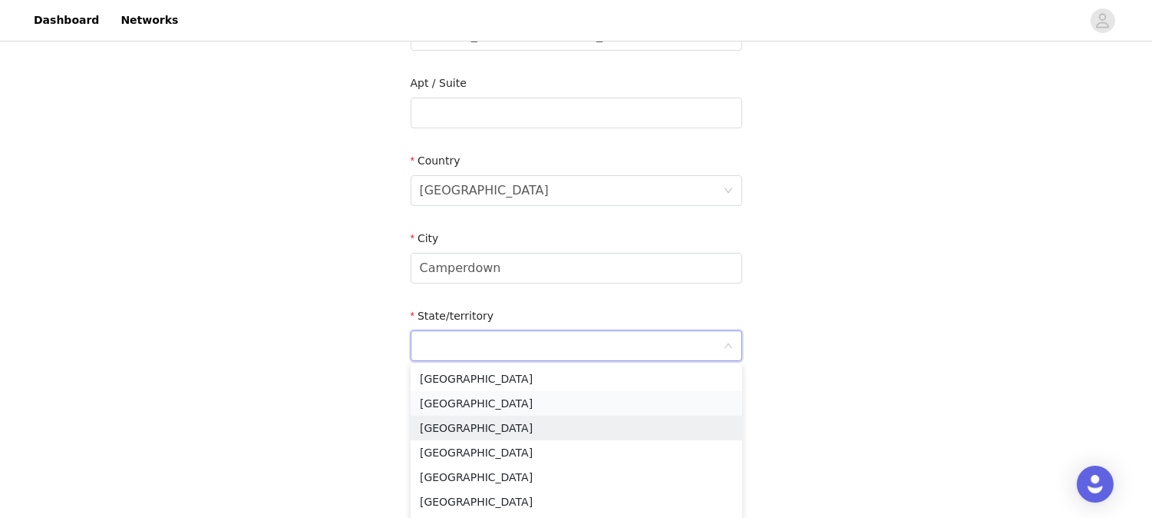
click at [481, 402] on li "[GEOGRAPHIC_DATA]" at bounding box center [577, 403] width 332 height 25
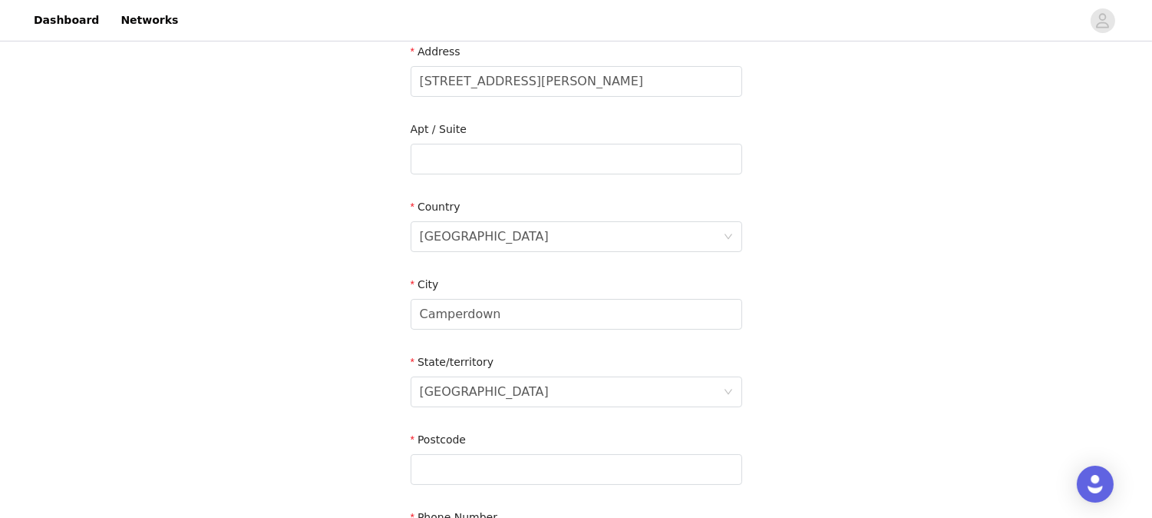
scroll to position [362, 0]
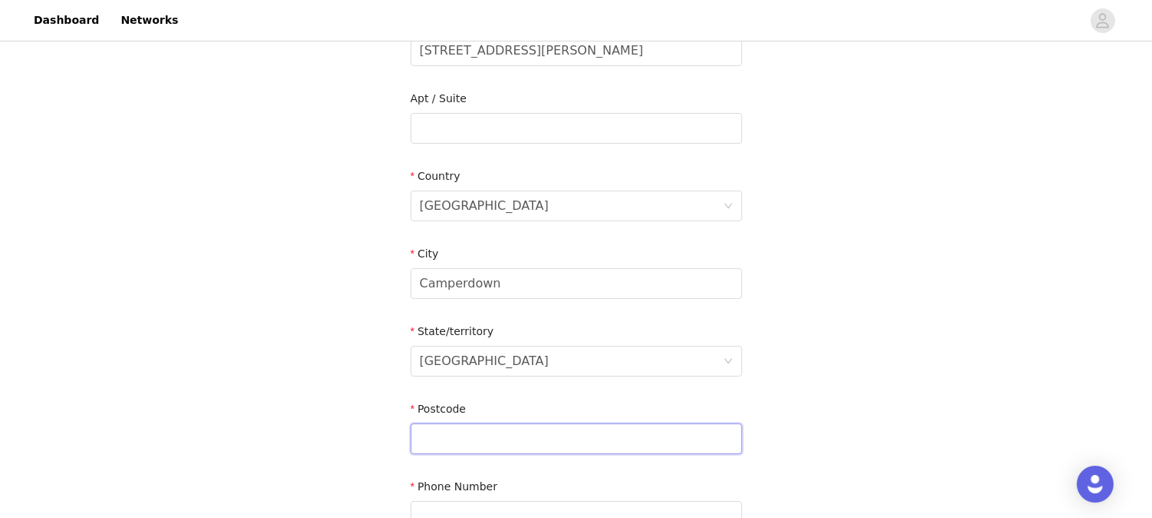
click at [469, 430] on input "text" at bounding box center [577, 438] width 332 height 31
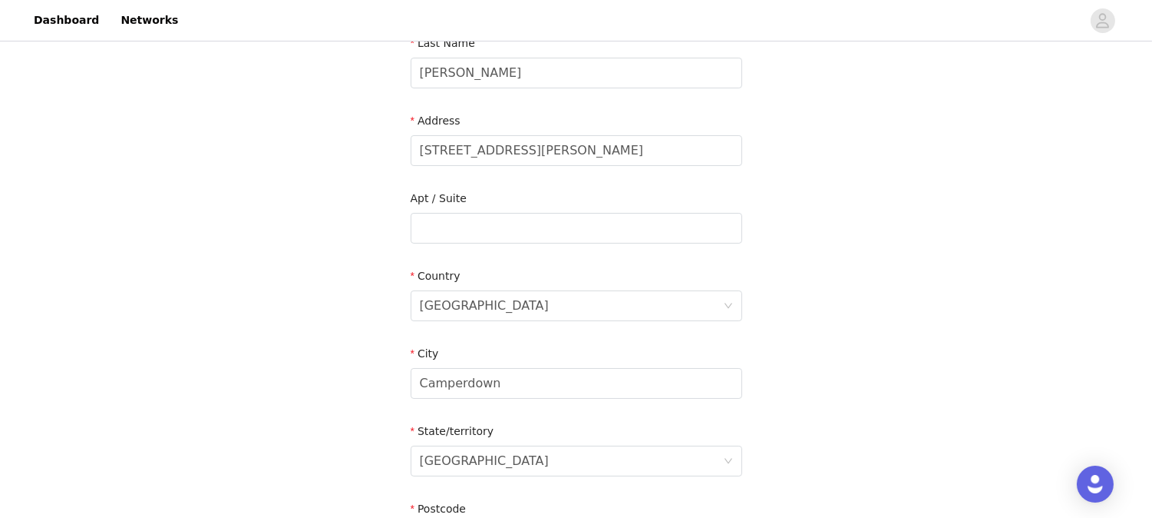
scroll to position [262, 0]
type input "2050"
drag, startPoint x: 661, startPoint y: 154, endPoint x: 508, endPoint y: 155, distance: 153.6
click at [508, 155] on input "[STREET_ADDRESS][PERSON_NAME]" at bounding box center [577, 151] width 332 height 31
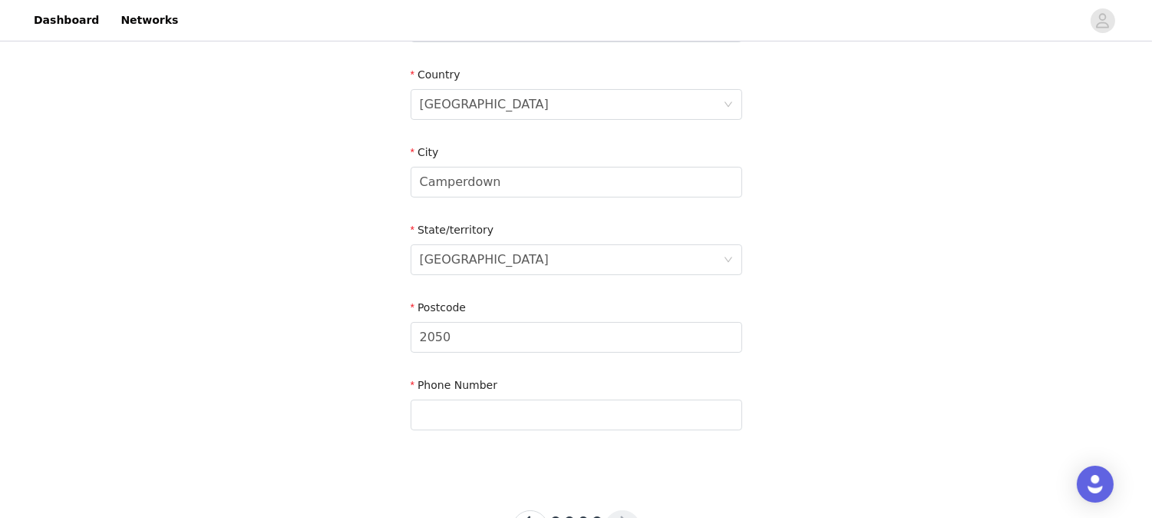
type input "[STREET_ADDRESS][PERSON_NAME]"
click at [567, 421] on input "text" at bounding box center [577, 414] width 332 height 31
paste input "0420 456 370"
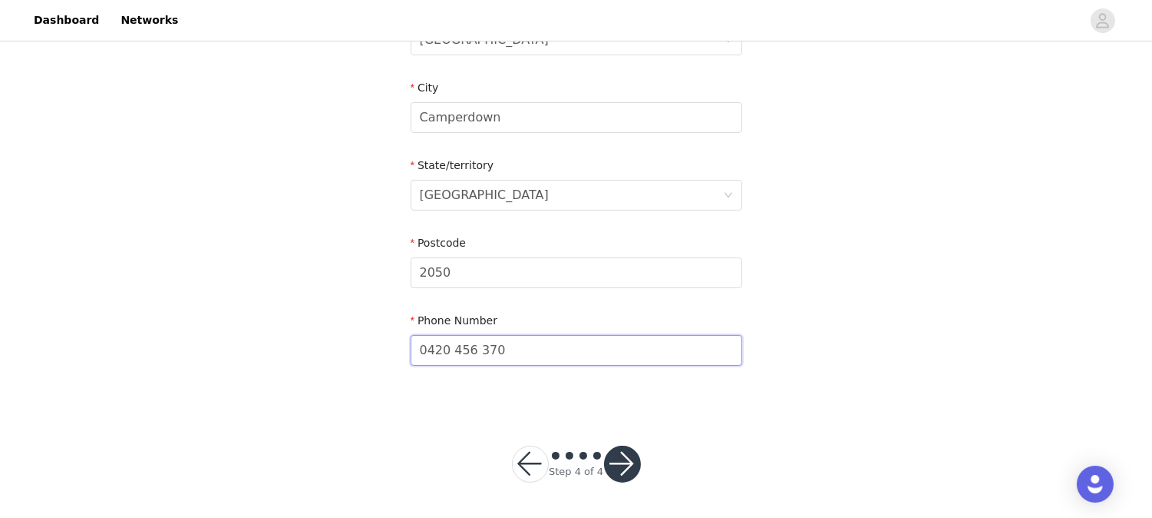
type input "0420 456 370"
click at [623, 458] on button "button" at bounding box center [622, 463] width 37 height 37
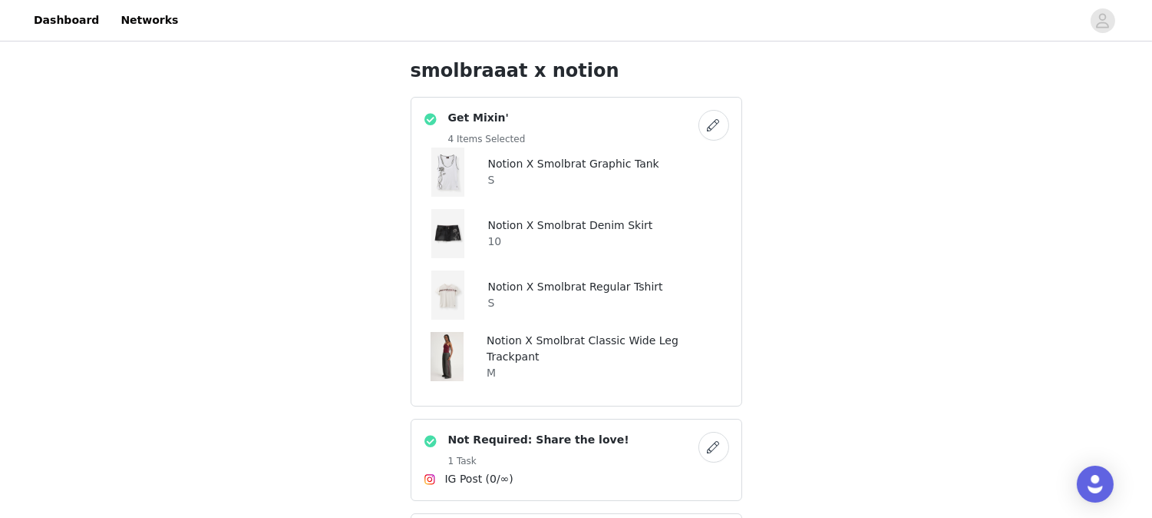
scroll to position [362, 0]
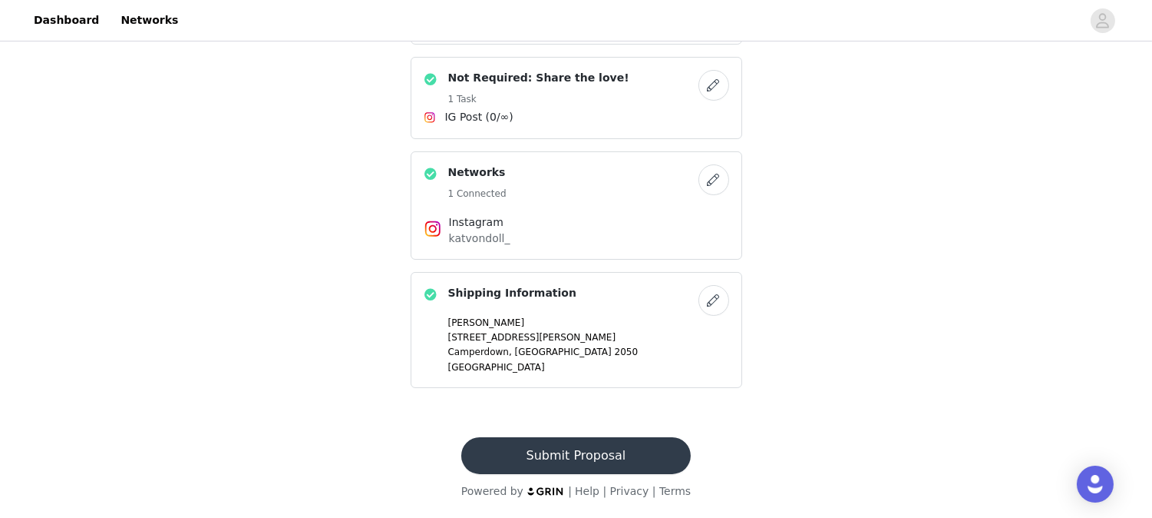
click at [570, 464] on button "Submit Proposal" at bounding box center [576, 455] width 230 height 37
